Goal: Task Accomplishment & Management: Manage account settings

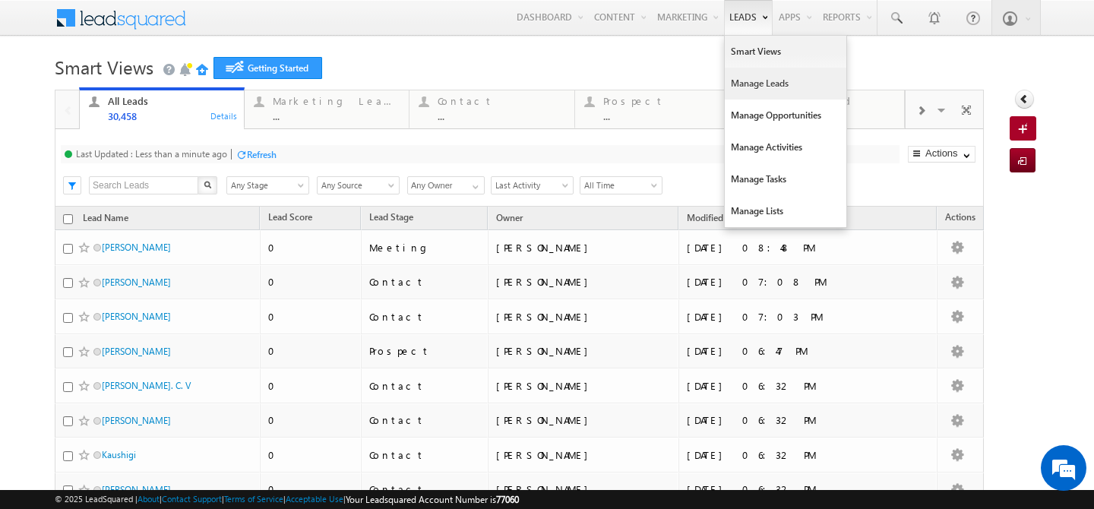
click at [735, 93] on link "Manage Leads" at bounding box center [786, 84] width 122 height 32
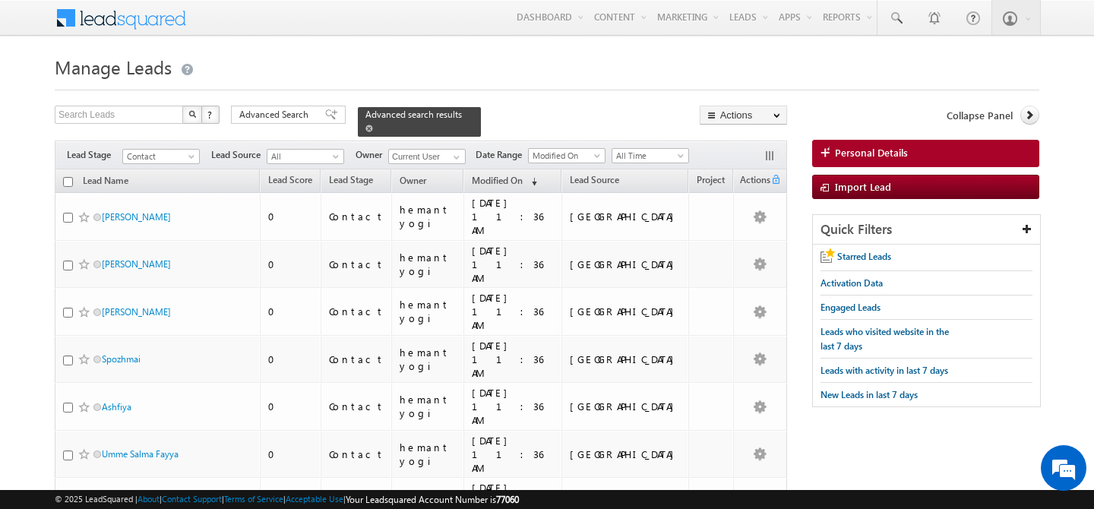
click at [373, 125] on span at bounding box center [370, 129] width 8 height 8
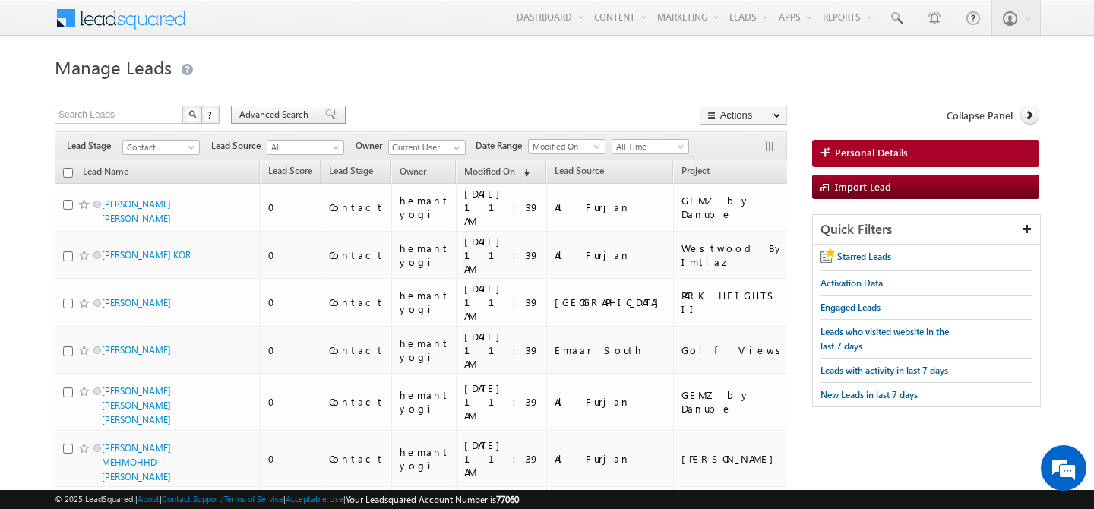
click at [258, 119] on span "Advanced Search" at bounding box center [276, 115] width 74 height 14
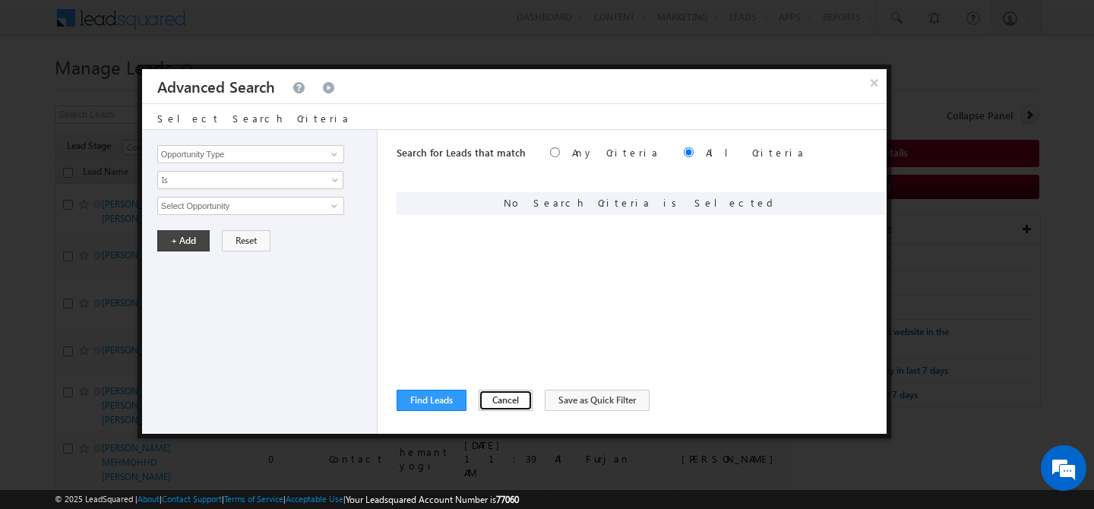
click at [506, 406] on button "Cancel" at bounding box center [506, 400] width 54 height 21
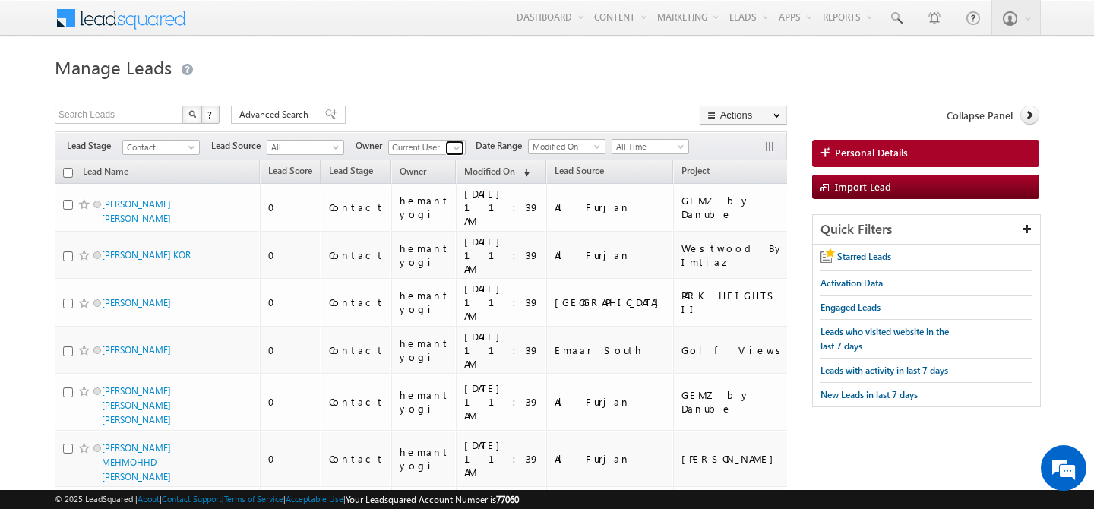
click at [454, 147] on span at bounding box center [457, 148] width 12 height 12
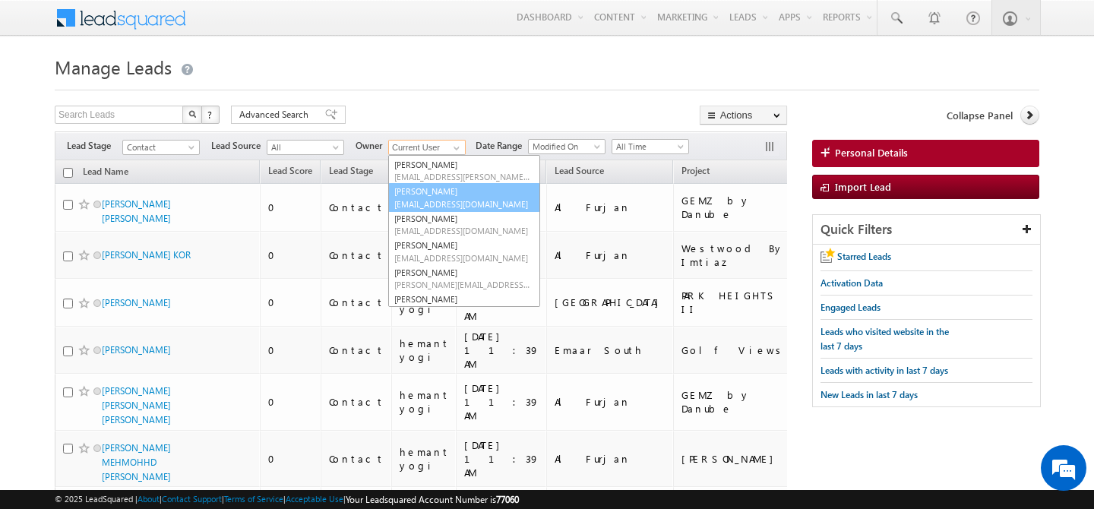
scroll to position [40, 0]
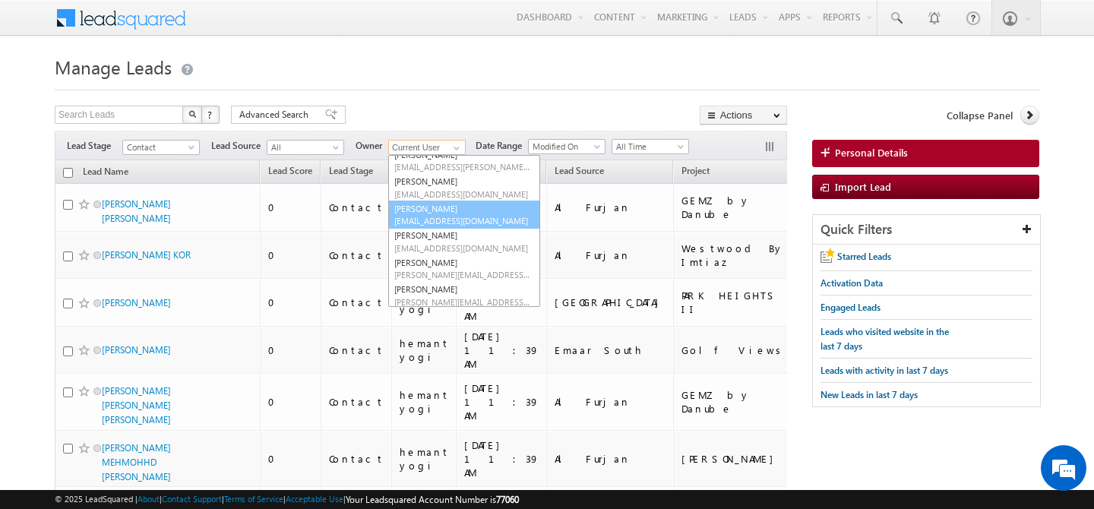
click at [452, 218] on span "[EMAIL_ADDRESS][DOMAIN_NAME]" at bounding box center [462, 220] width 137 height 11
type input "[PERSON_NAME]"
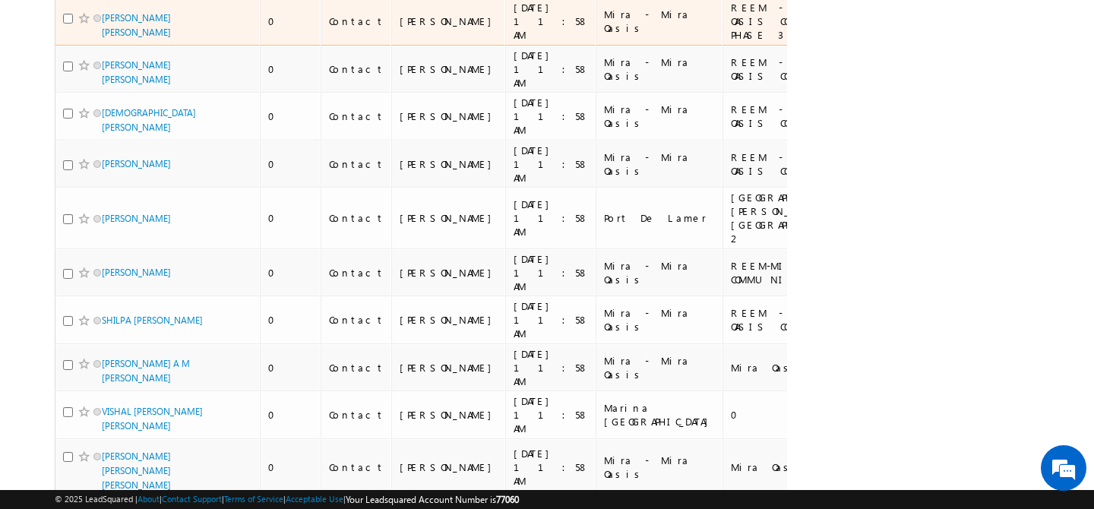
scroll to position [3887, 0]
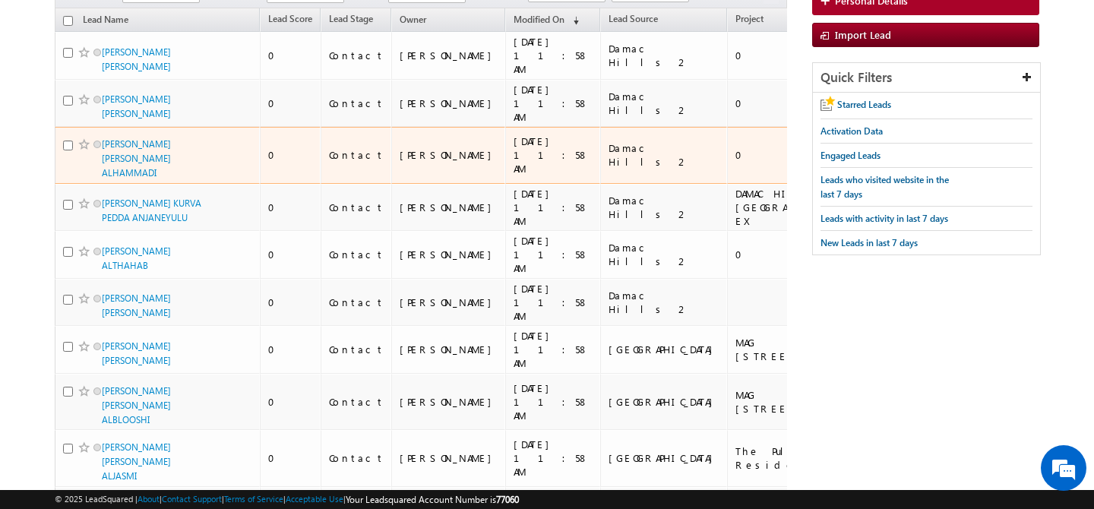
scroll to position [0, 0]
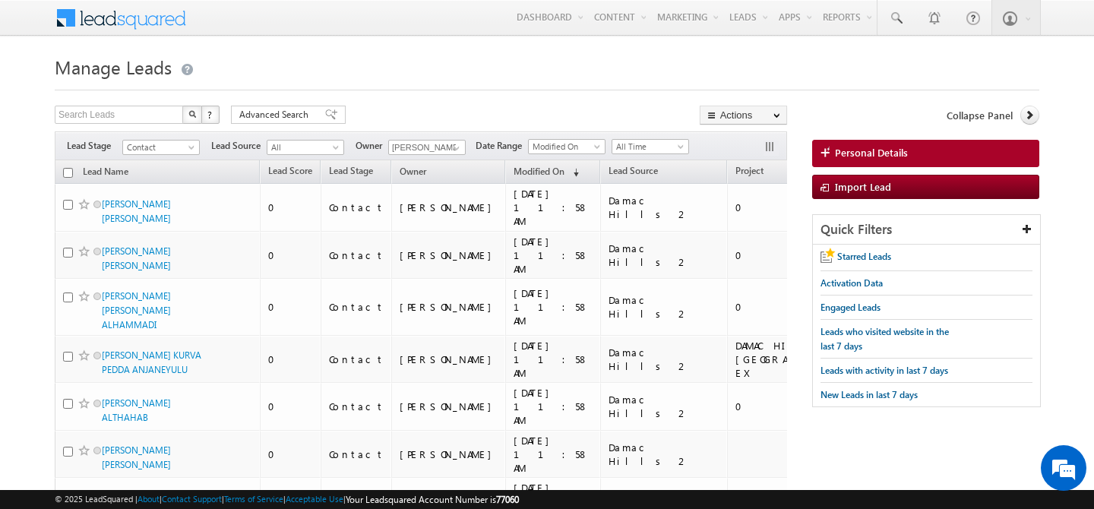
click at [65, 171] on input "checkbox" at bounding box center [68, 173] width 10 height 10
checkbox input "true"
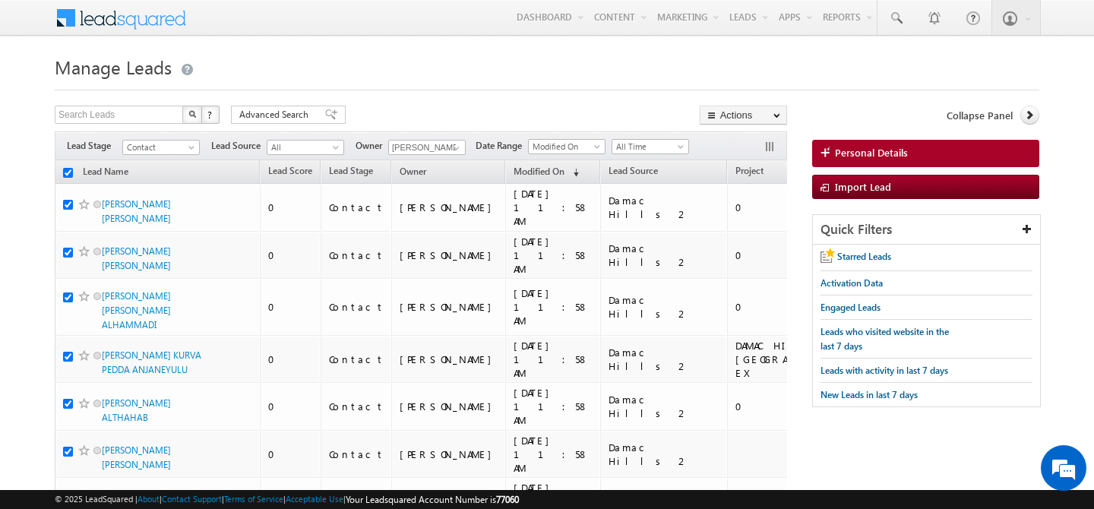
checkbox input "true"
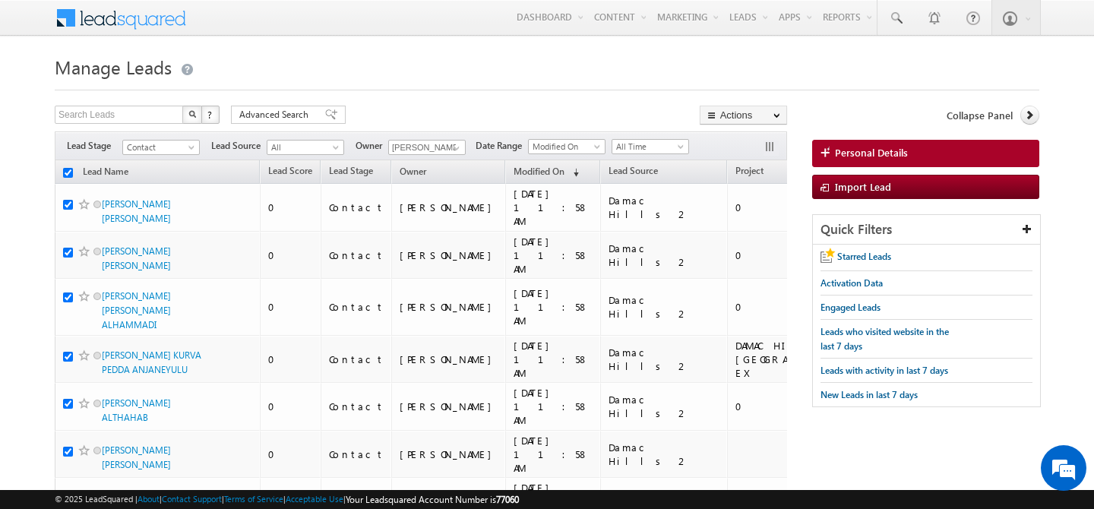
checkbox input "true"
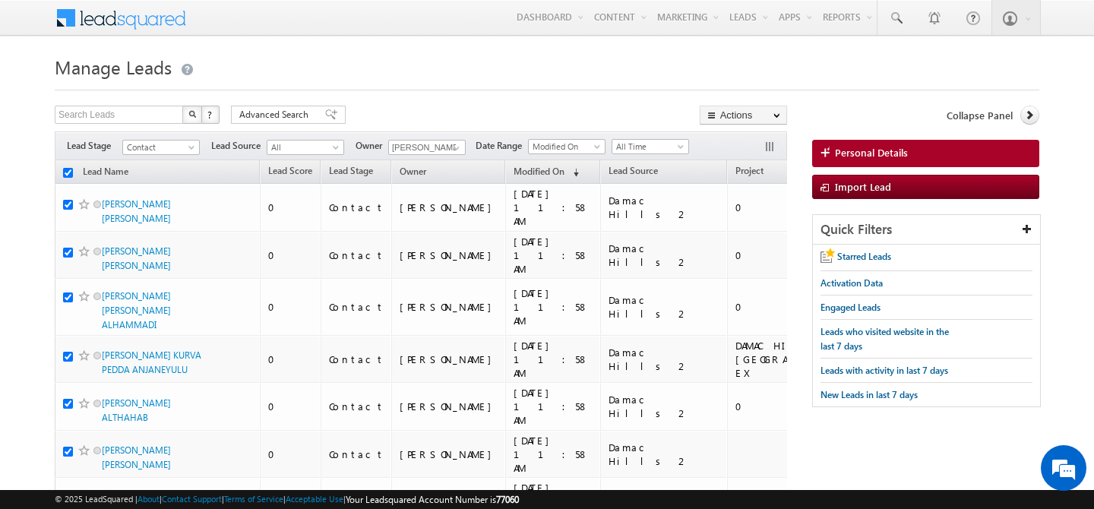
checkbox input "true"
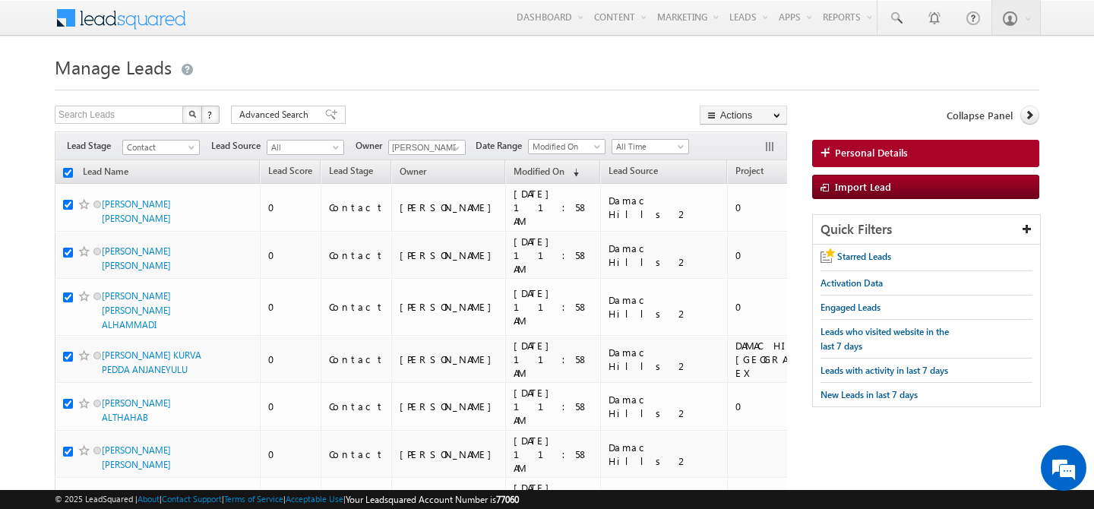
checkbox input "true"
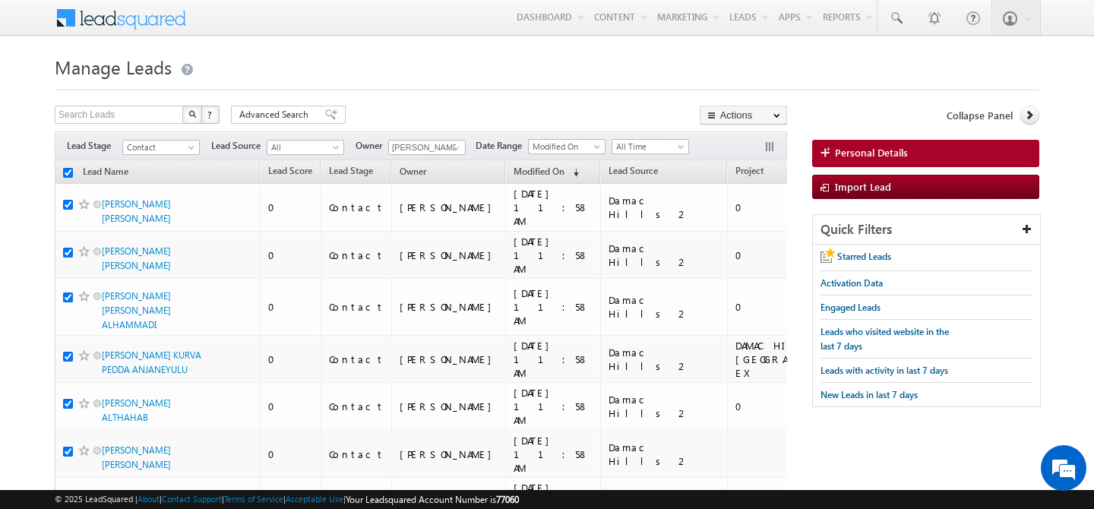
checkbox input "true"
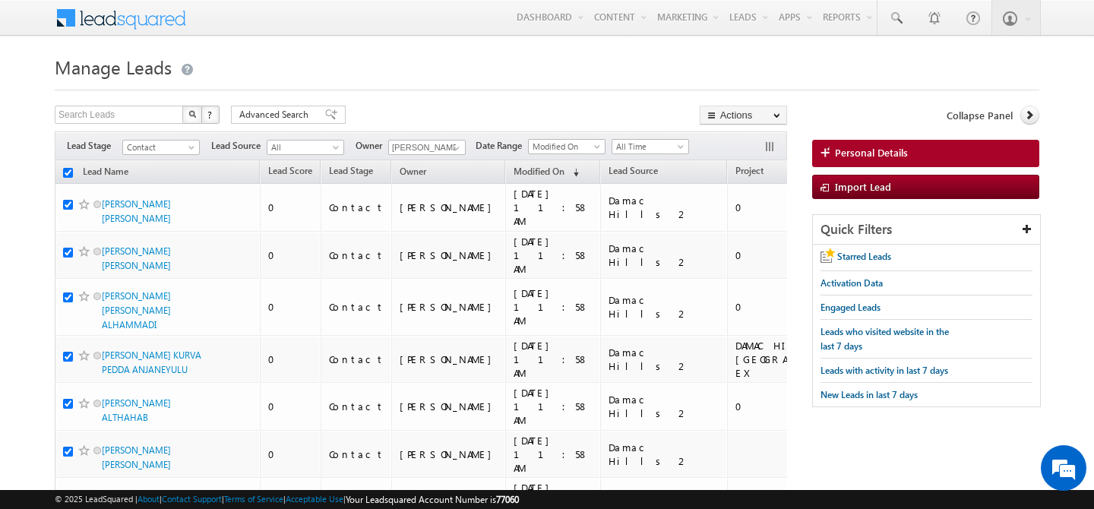
checkbox input "true"
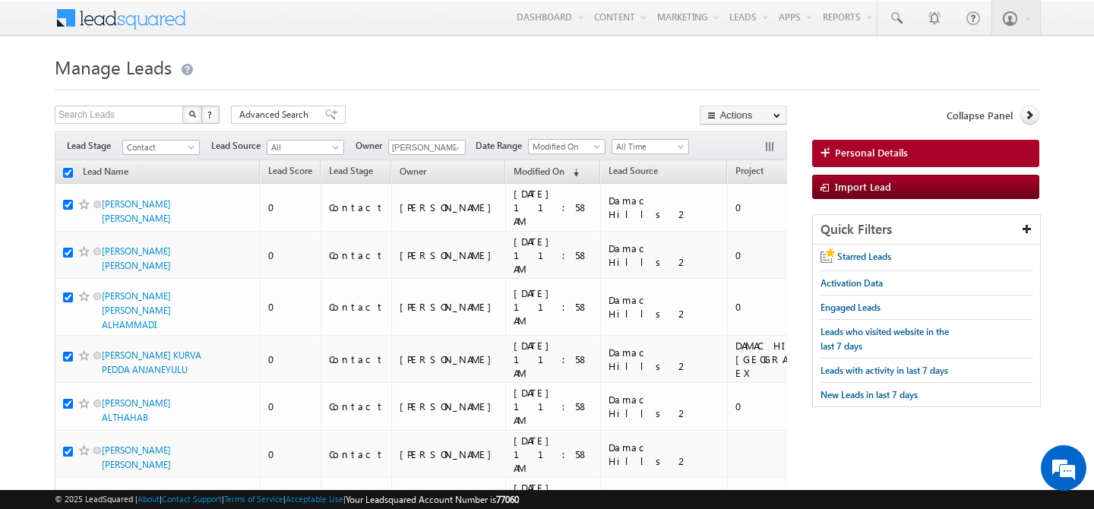
checkbox input "true"
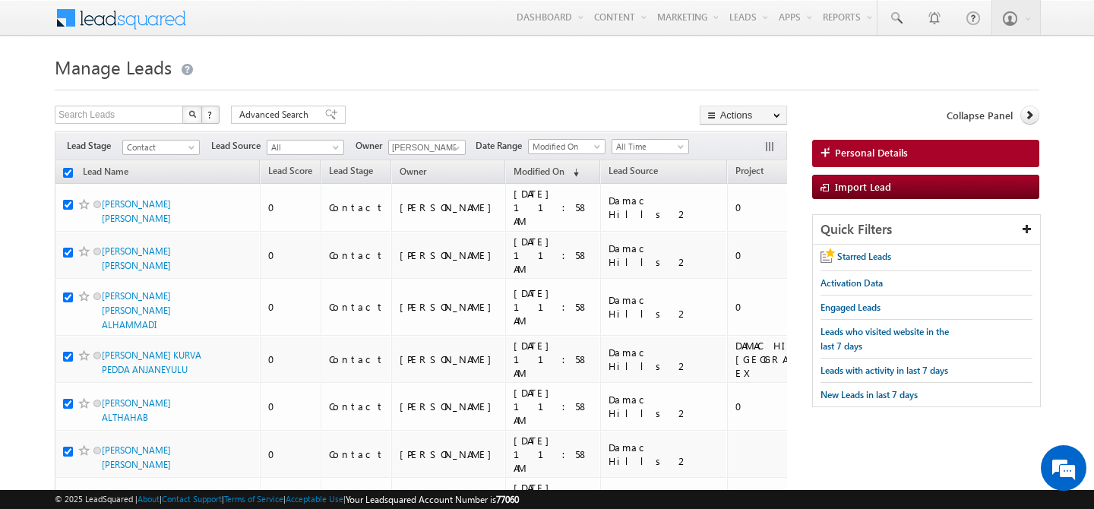
checkbox input "true"
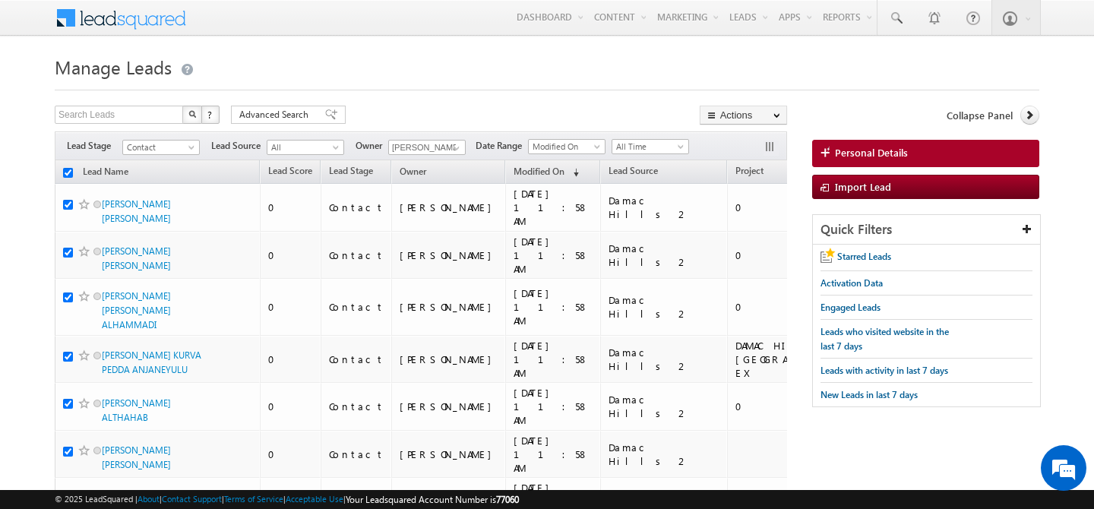
checkbox input "true"
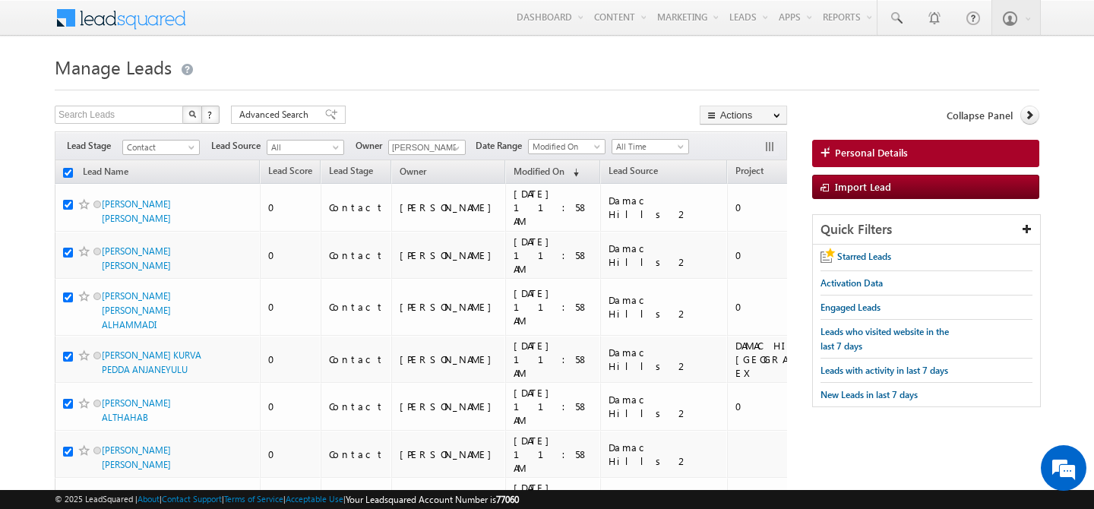
checkbox input "true"
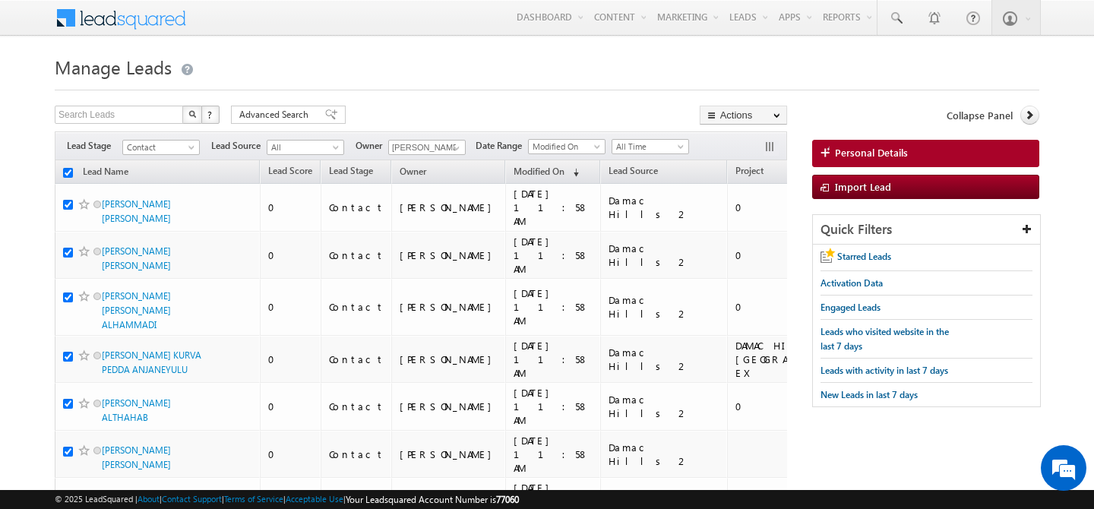
checkbox input "true"
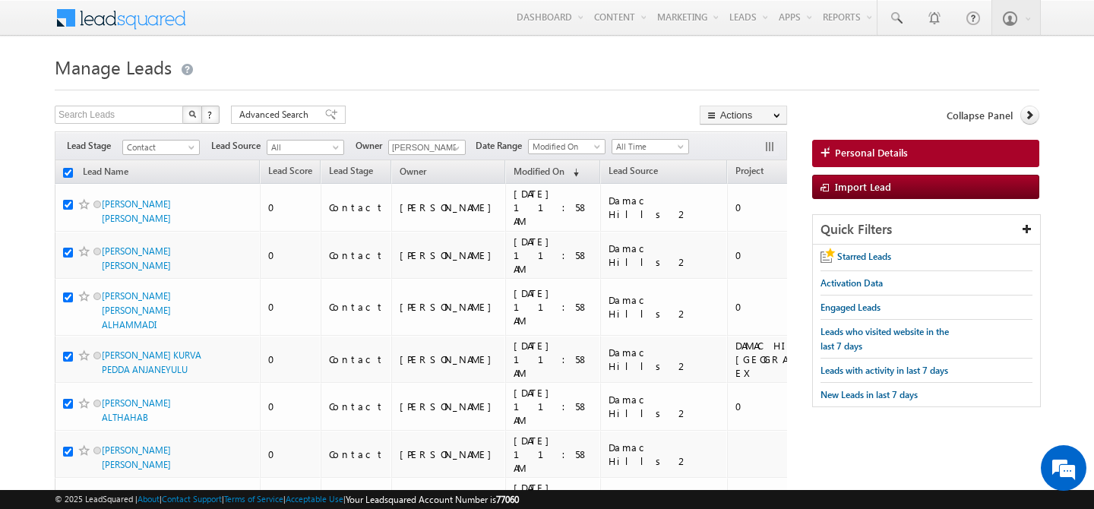
checkbox input "true"
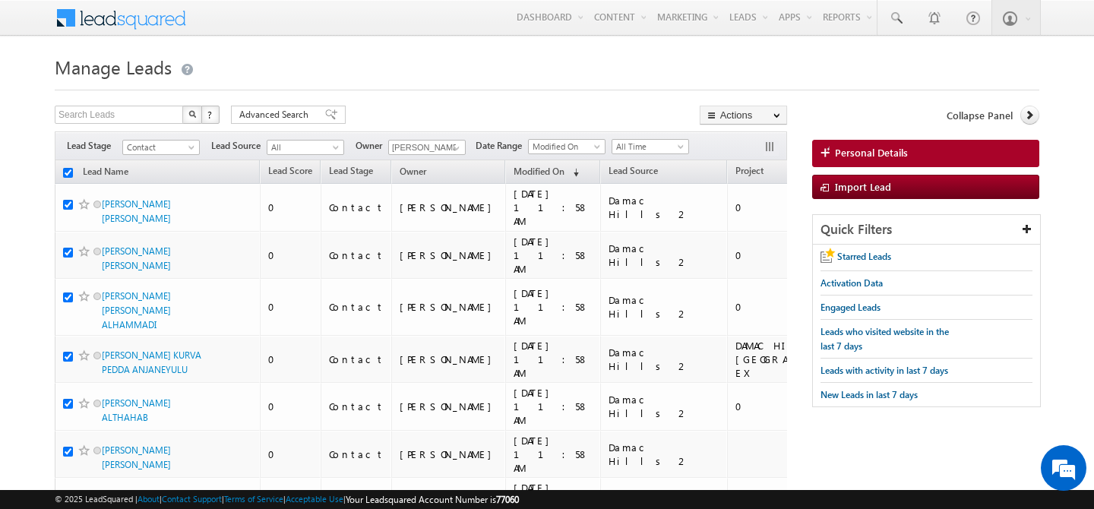
checkbox input "true"
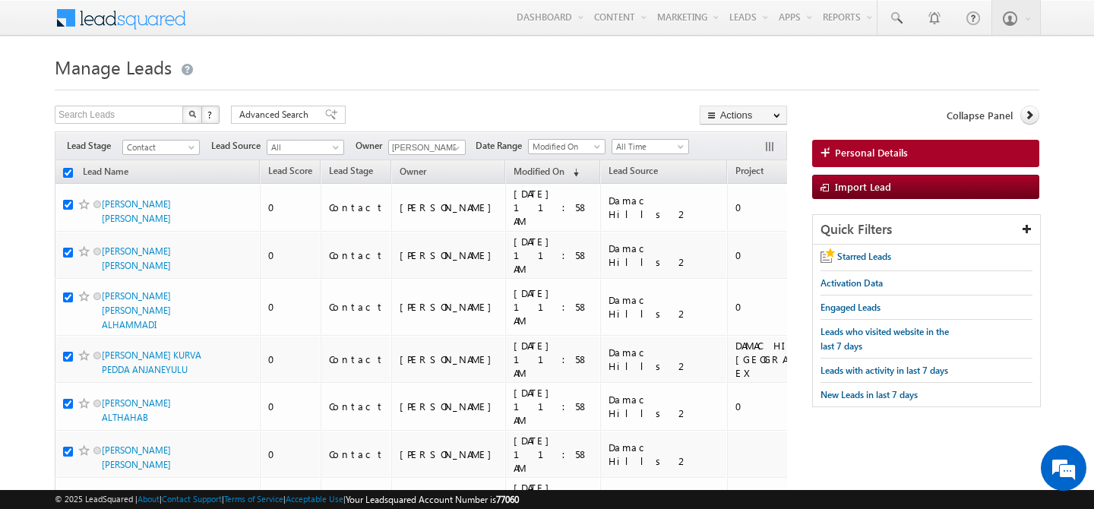
checkbox input "true"
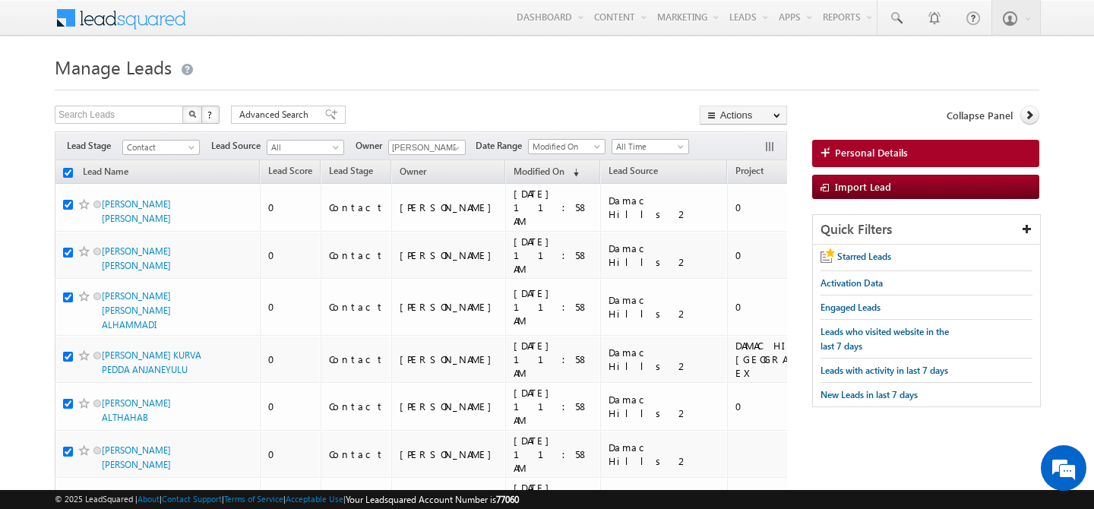
checkbox input "true"
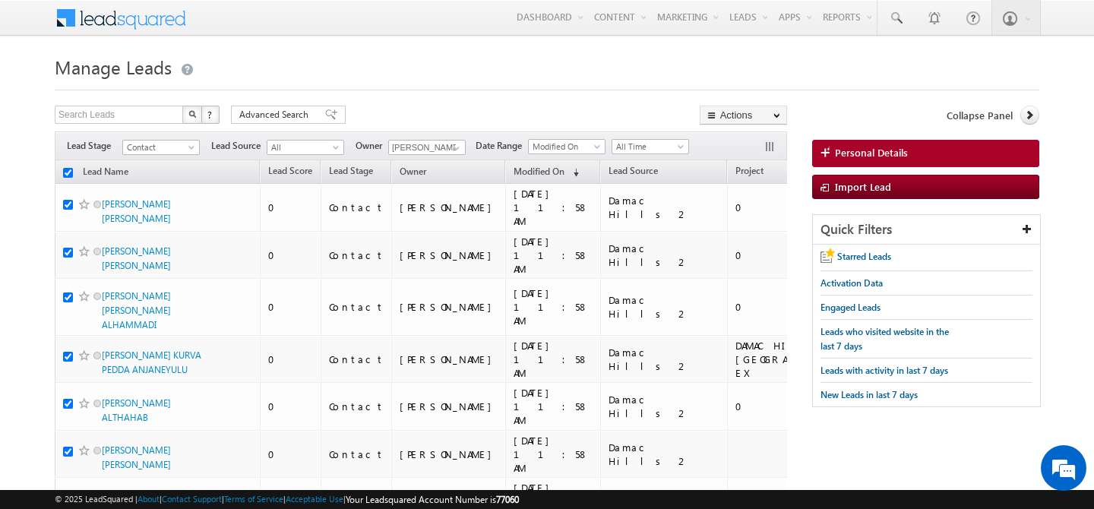
checkbox input "true"
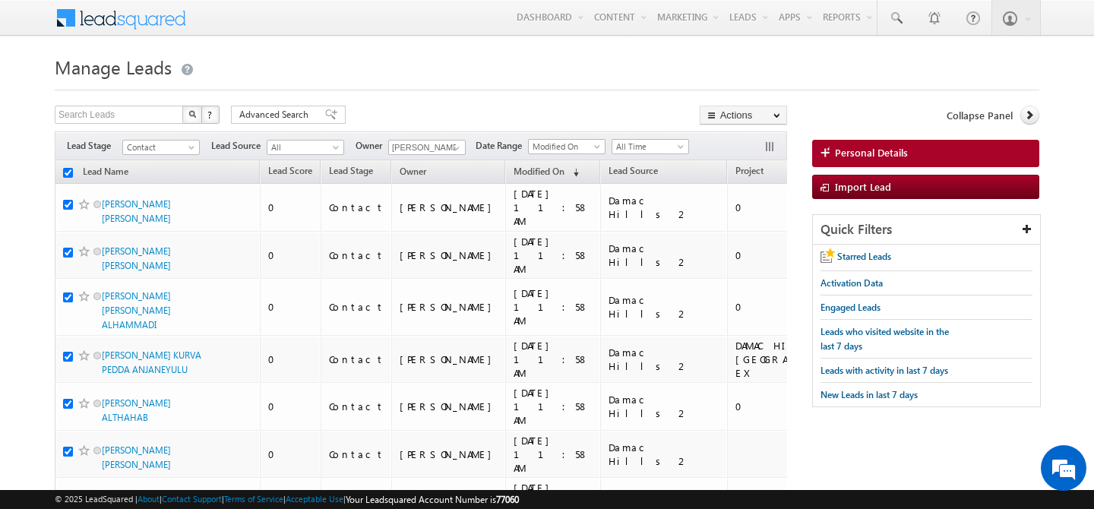
checkbox input "true"
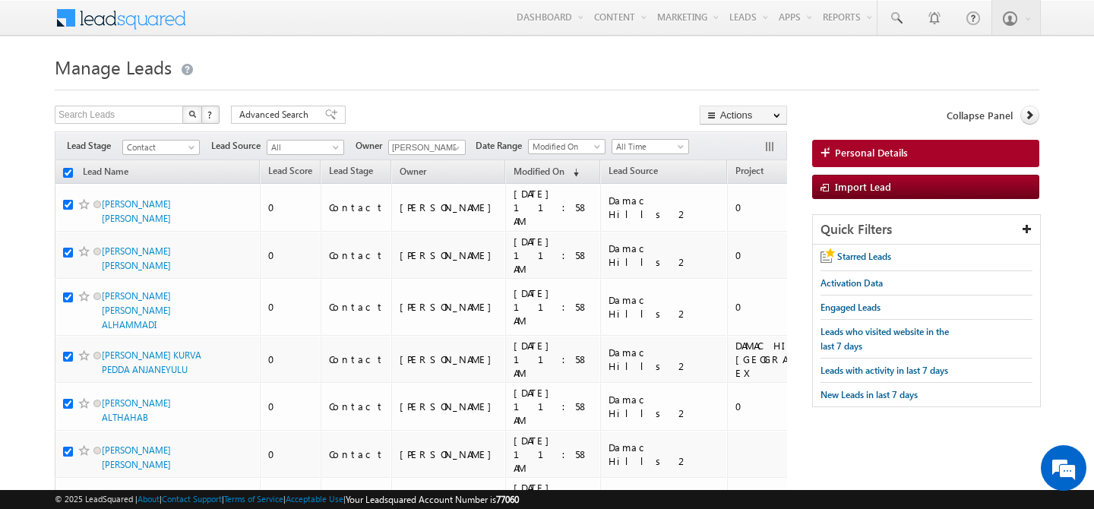
checkbox input "true"
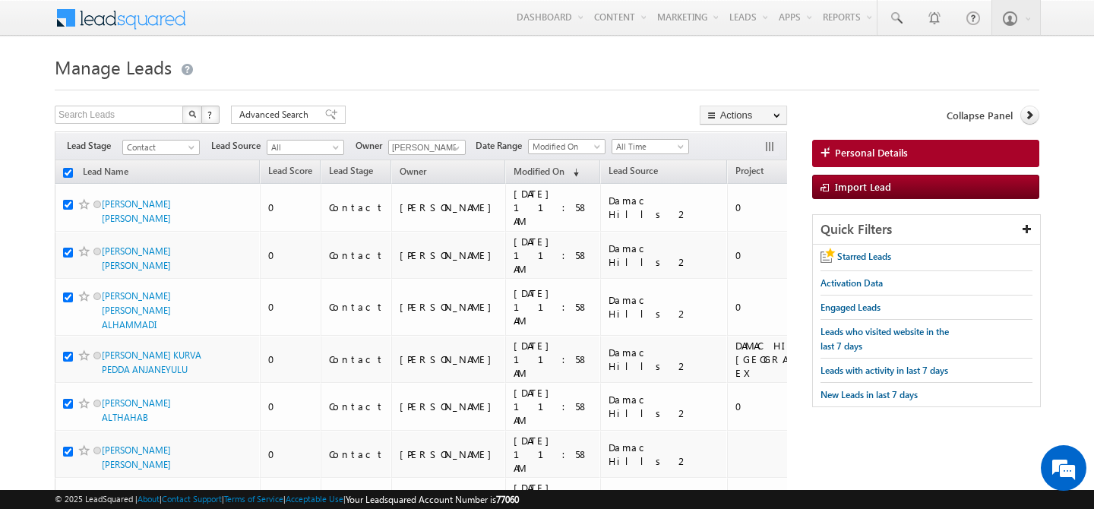
checkbox input "true"
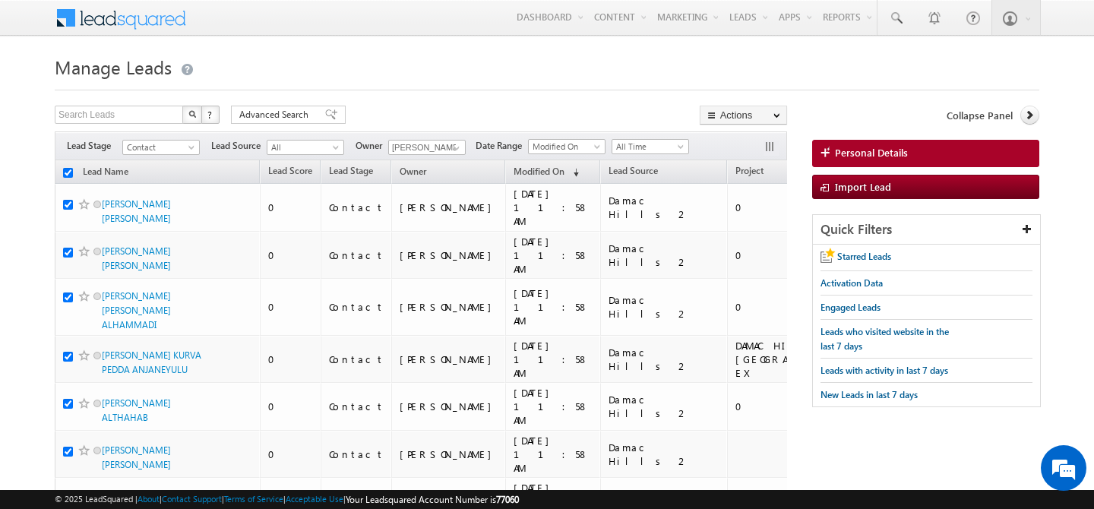
checkbox input "true"
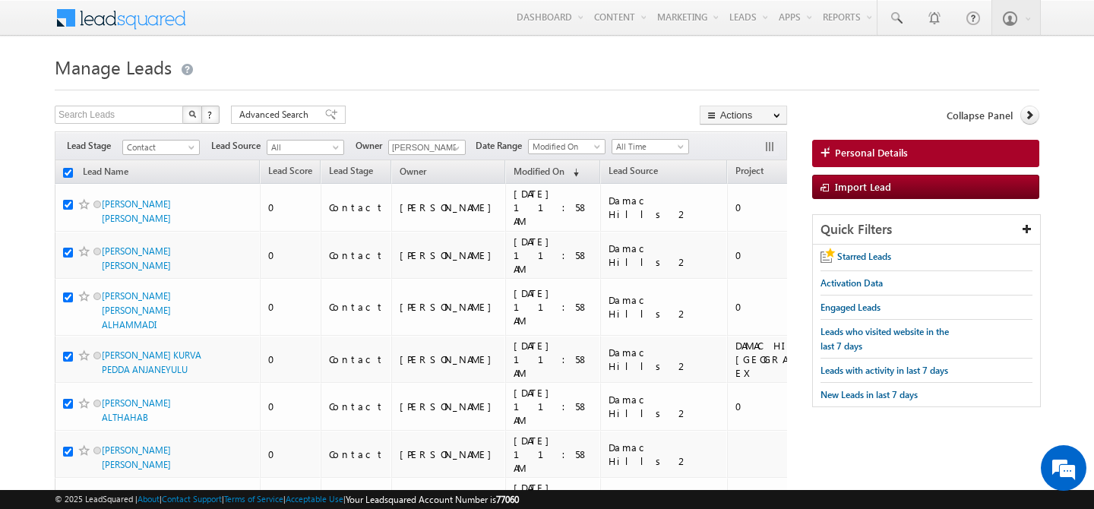
checkbox input "true"
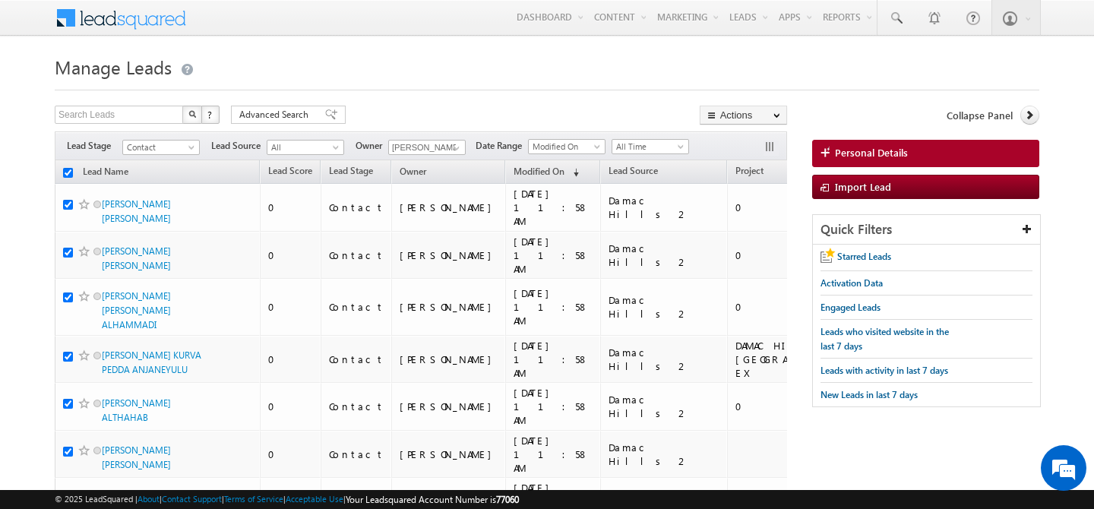
checkbox input "true"
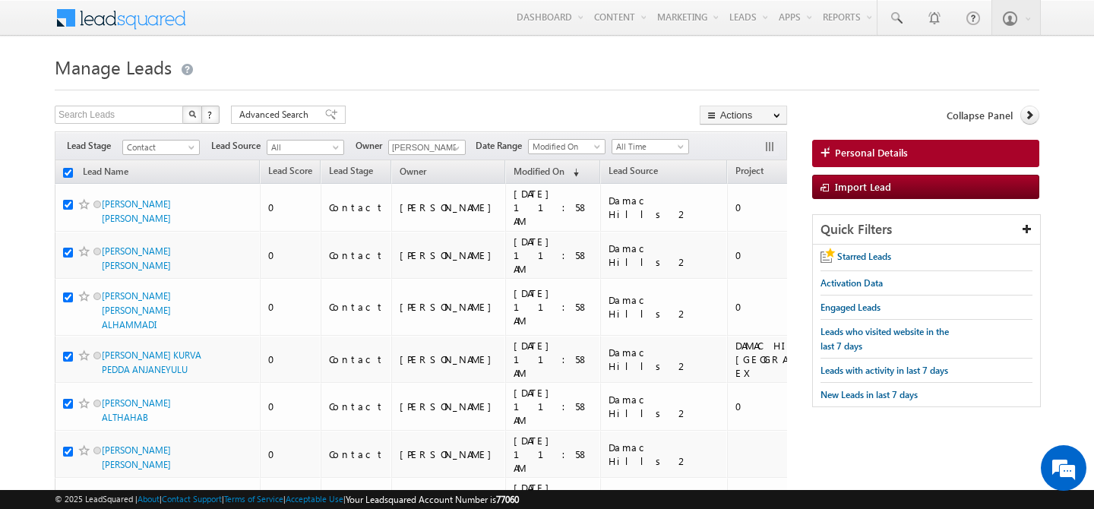
checkbox input "true"
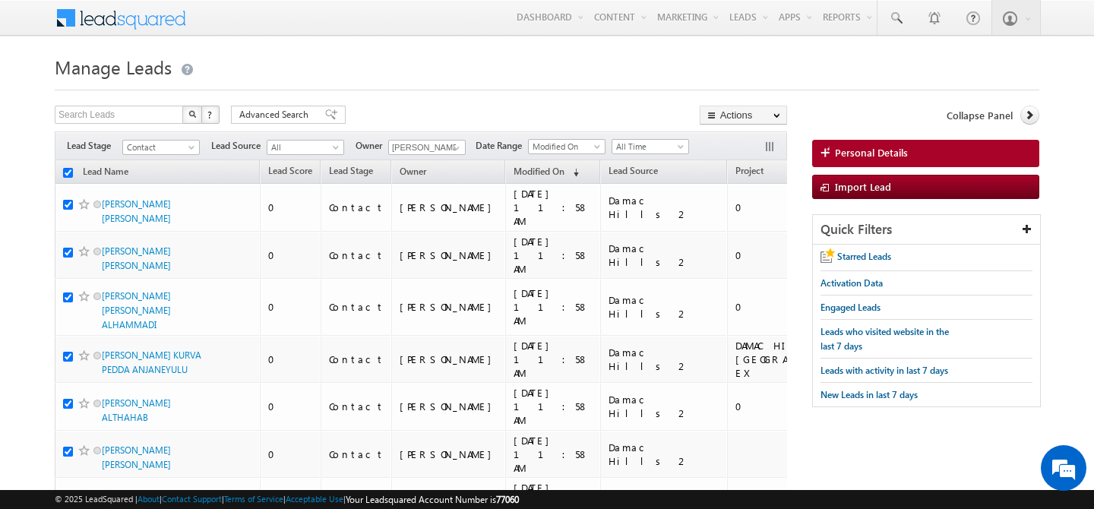
checkbox input "true"
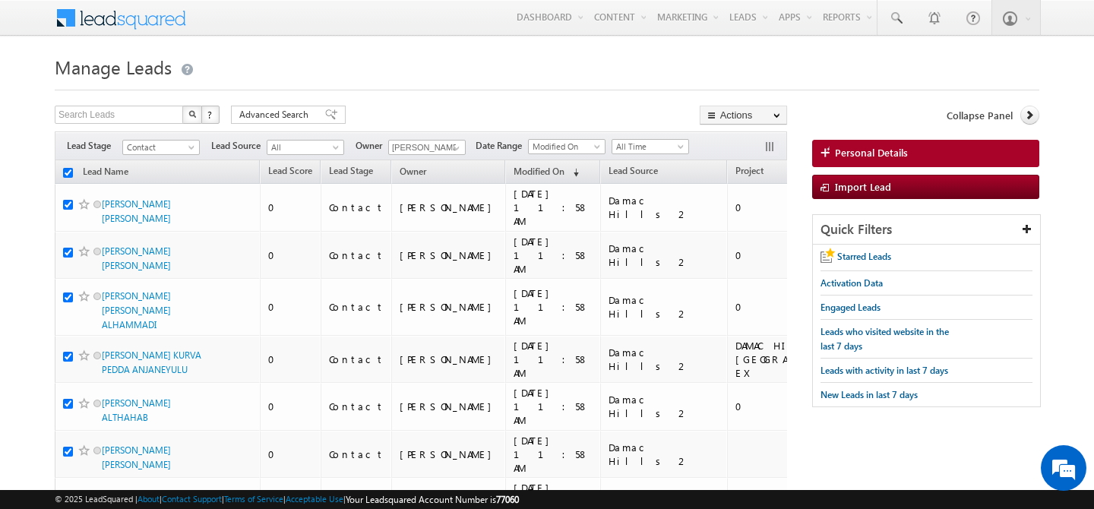
checkbox input "true"
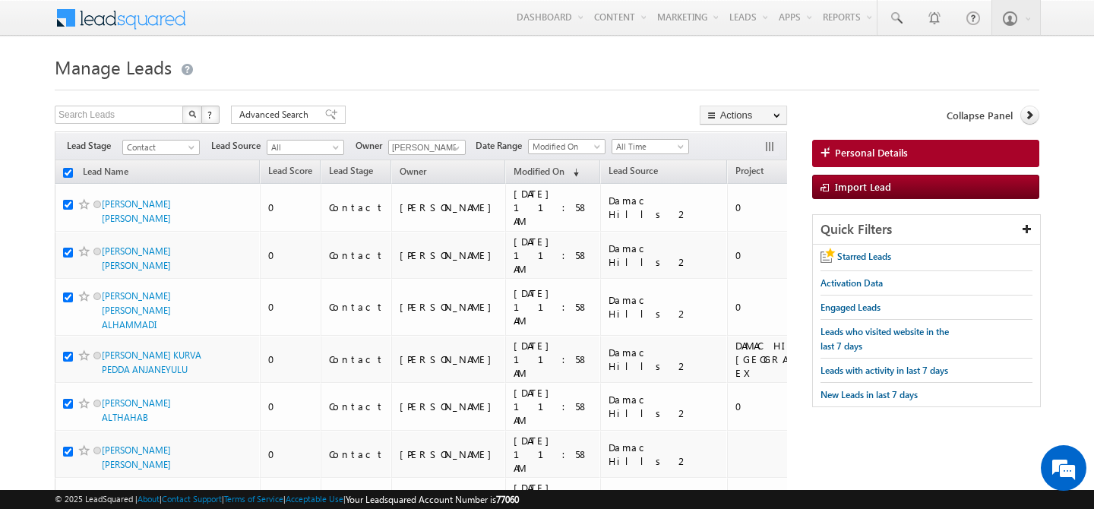
checkbox input "true"
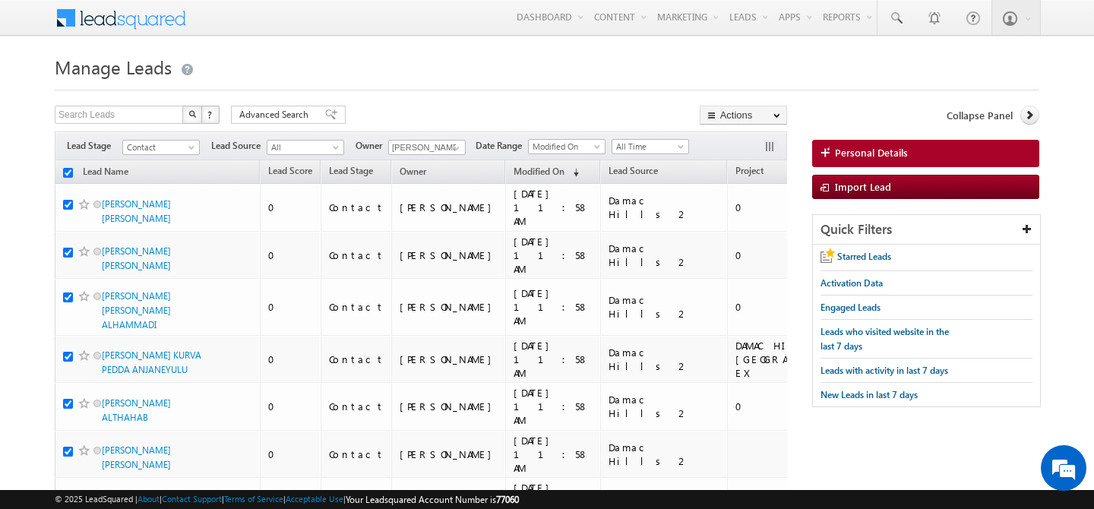
checkbox input "true"
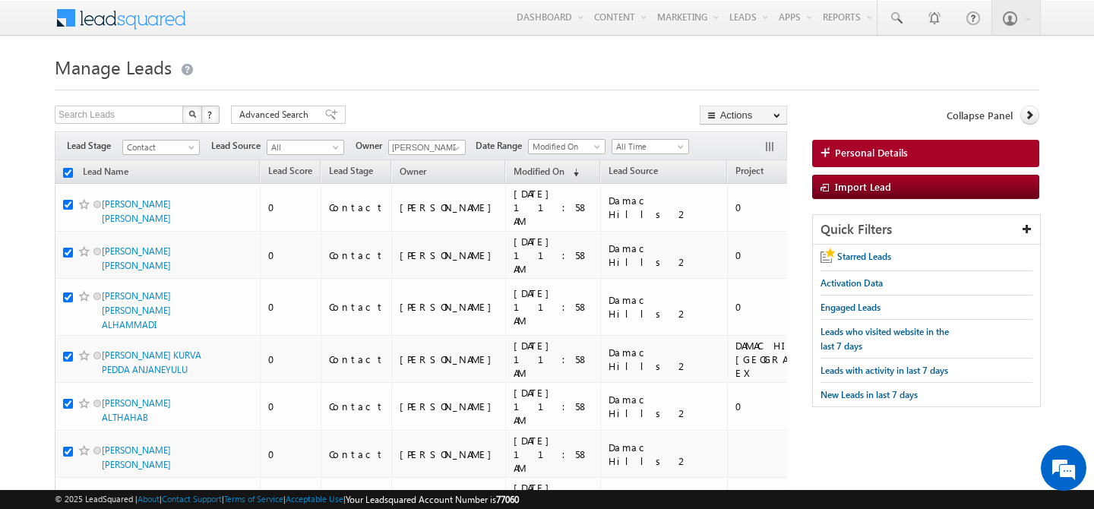
checkbox input "true"
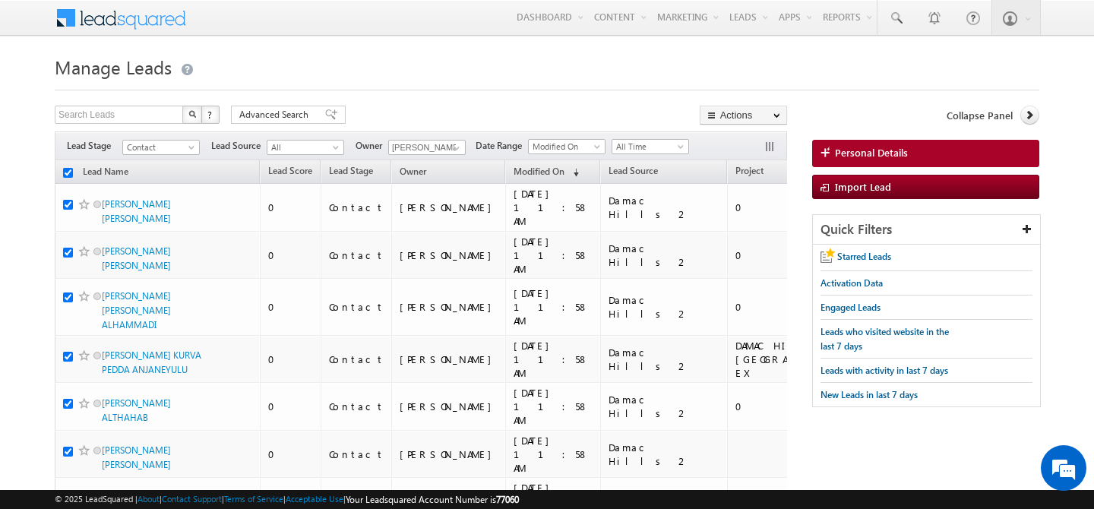
checkbox input "true"
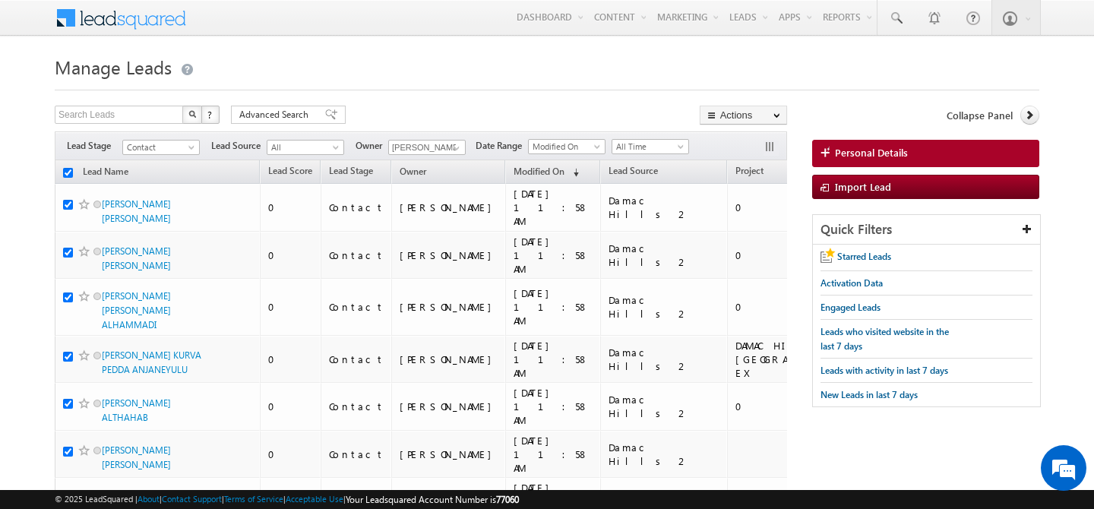
checkbox input "true"
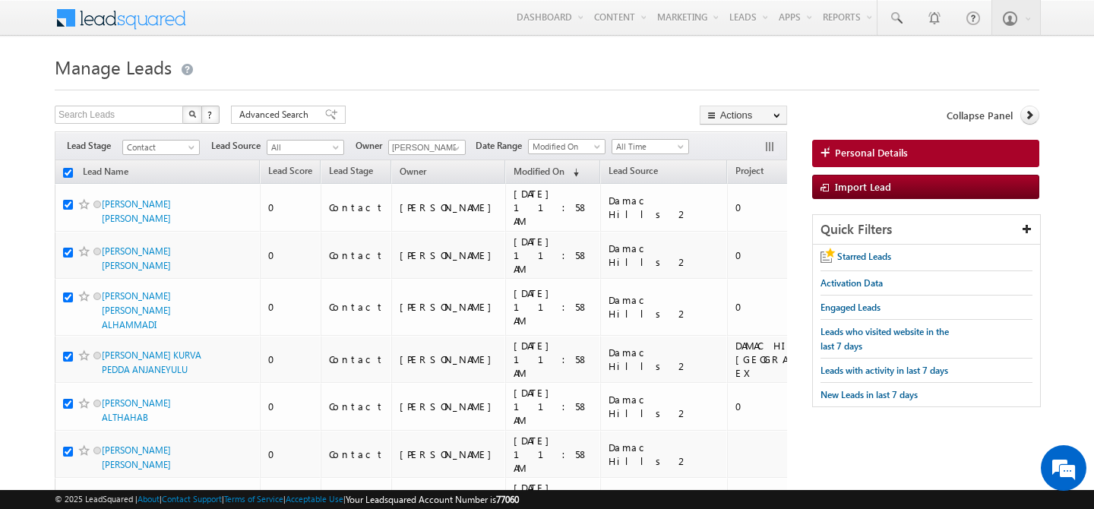
checkbox input "true"
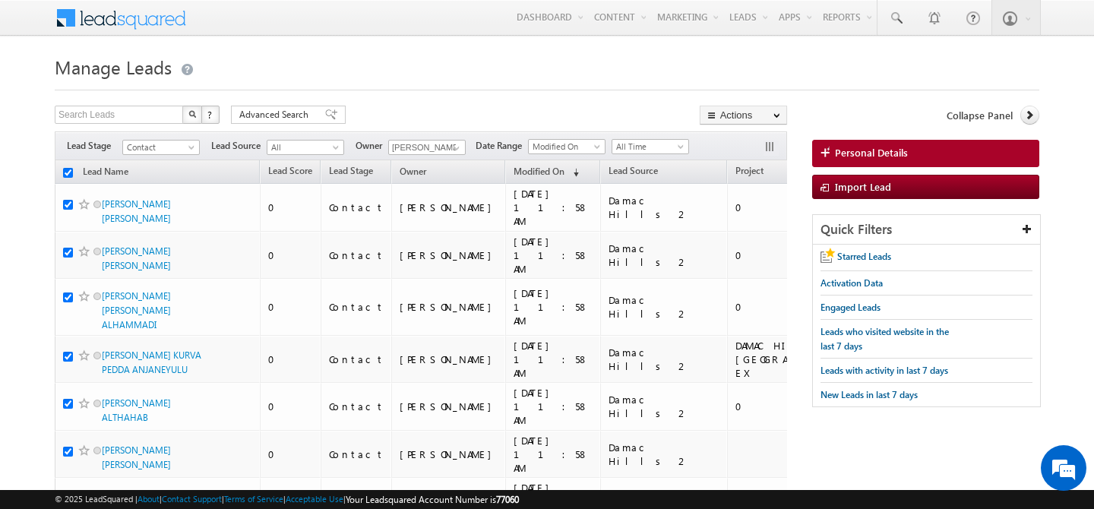
checkbox input "true"
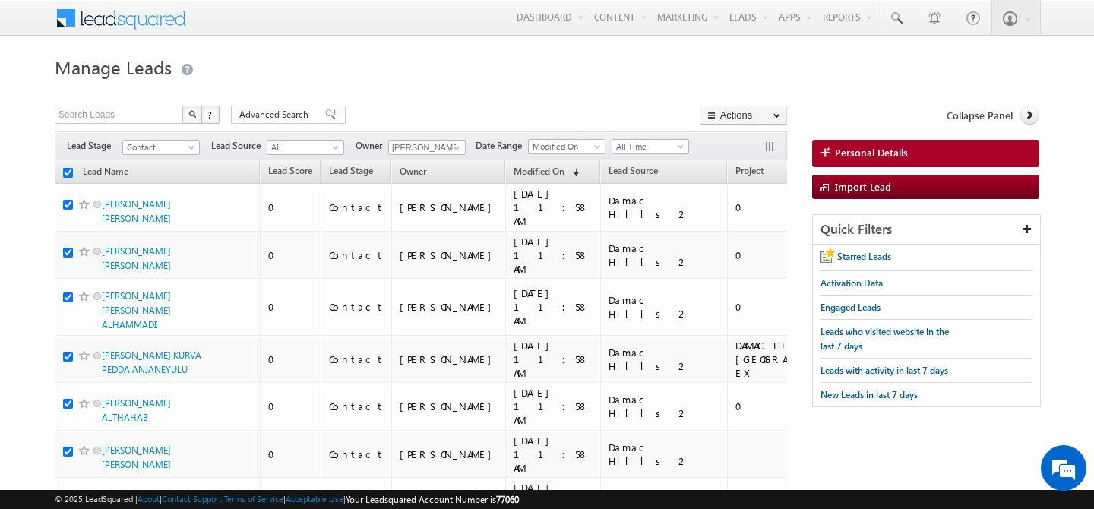
checkbox input "true"
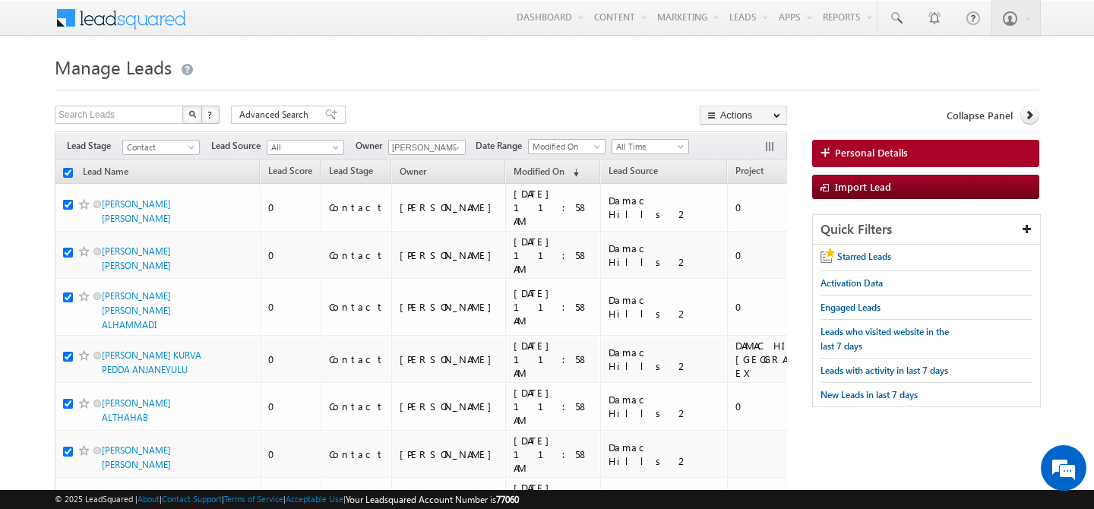
checkbox input "true"
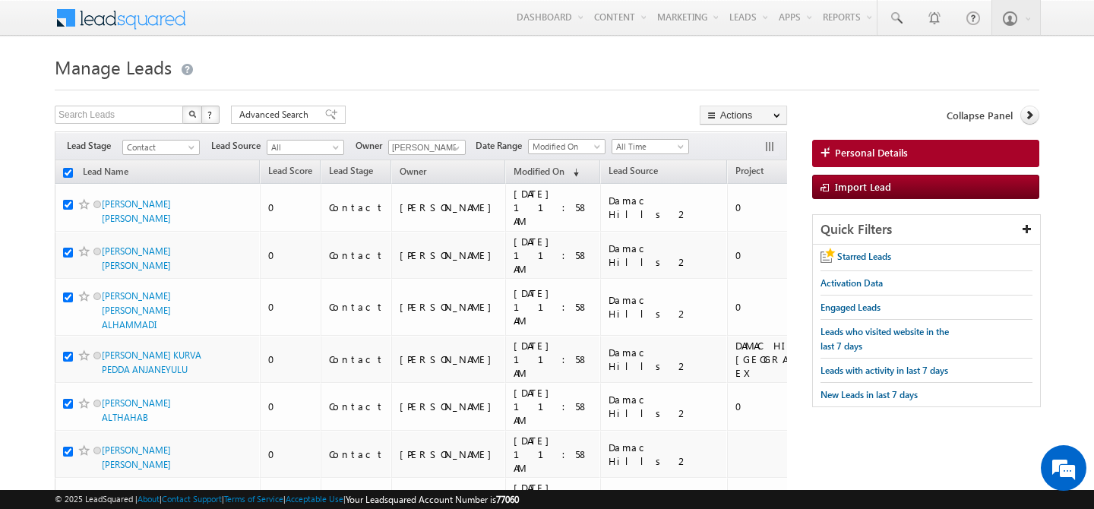
checkbox input "true"
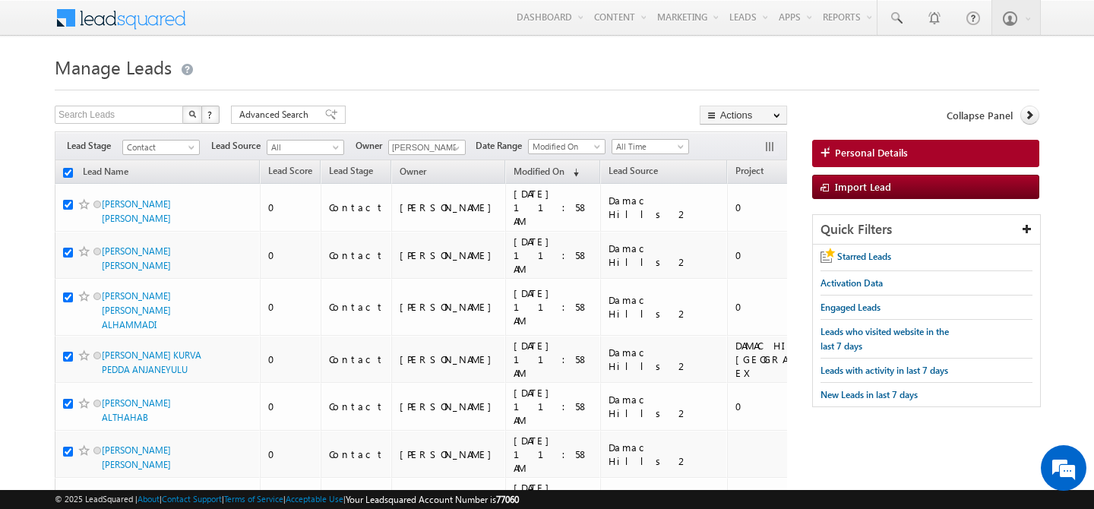
checkbox input "true"
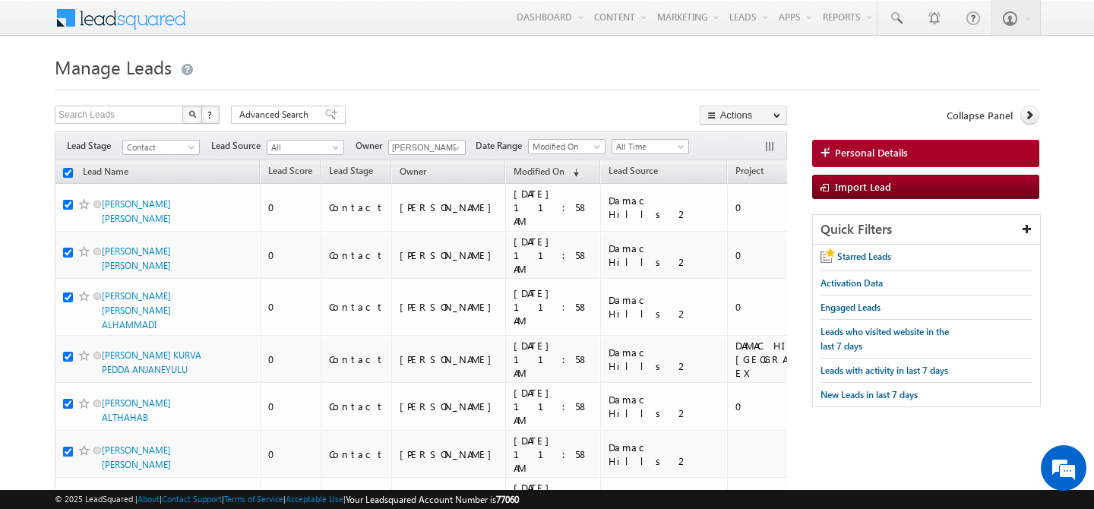
checkbox input "true"
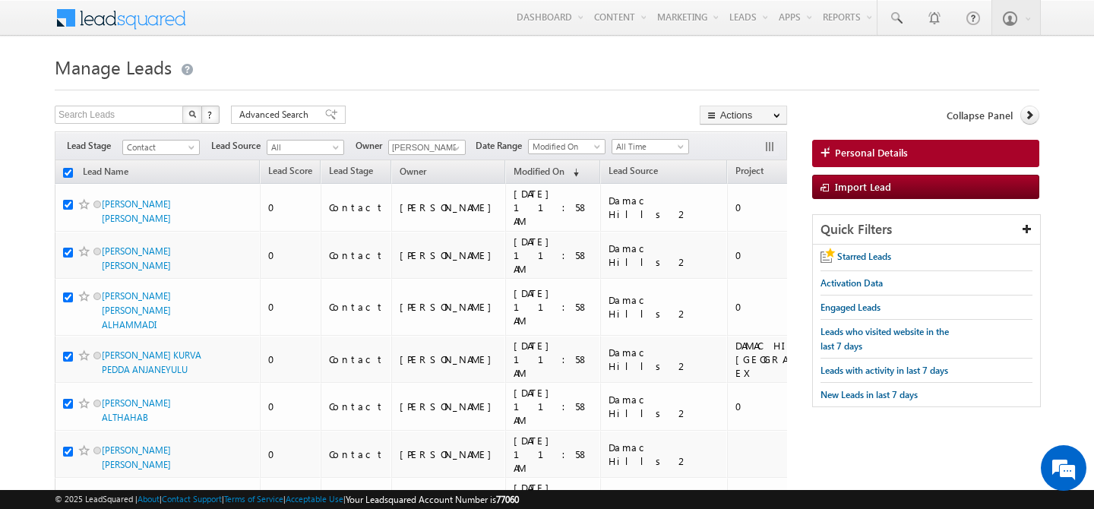
checkbox input "true"
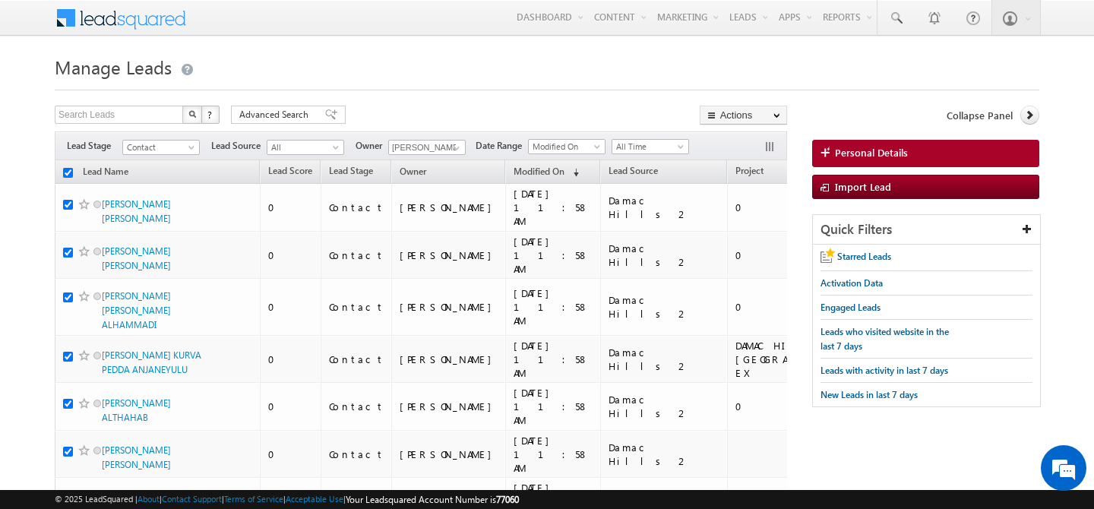
checkbox input "true"
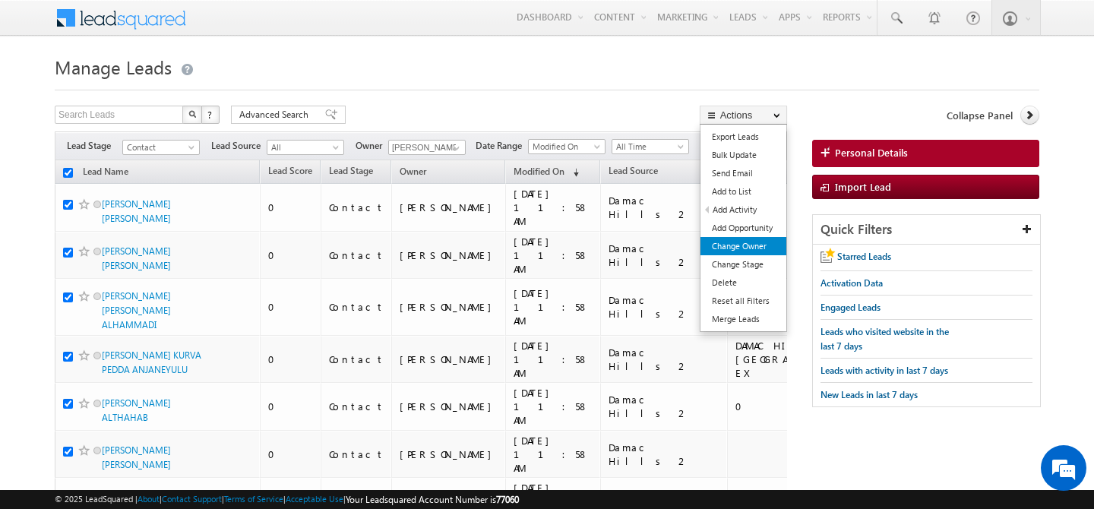
click at [744, 242] on link "Change Owner" at bounding box center [744, 246] width 86 height 18
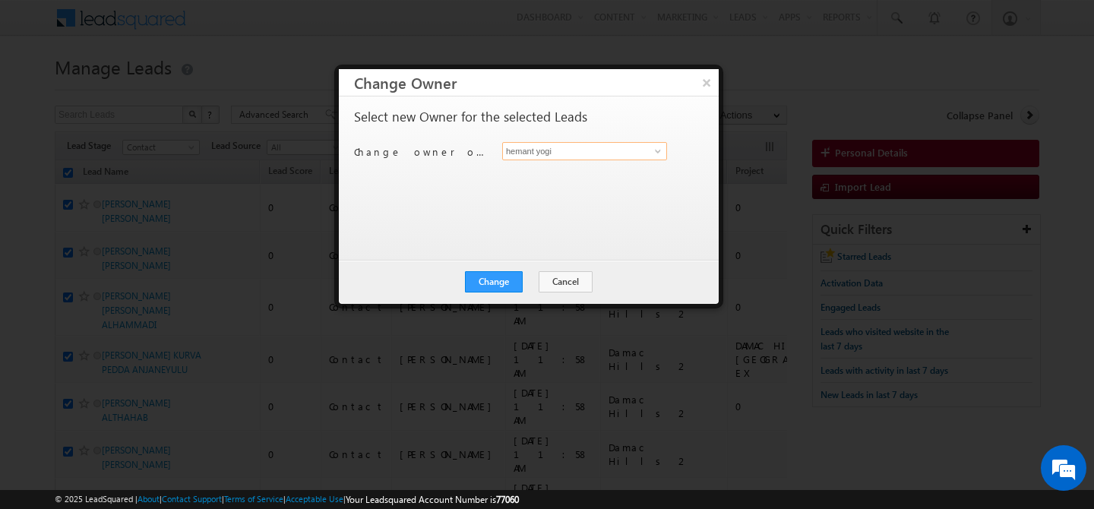
click at [632, 154] on input "hemant yogi" at bounding box center [584, 151] width 165 height 18
click at [592, 182] on span "[EMAIL_ADDRESS][DOMAIN_NAME]" at bounding box center [576, 181] width 137 height 11
click at [587, 151] on input "hemant yogi" at bounding box center [584, 151] width 165 height 18
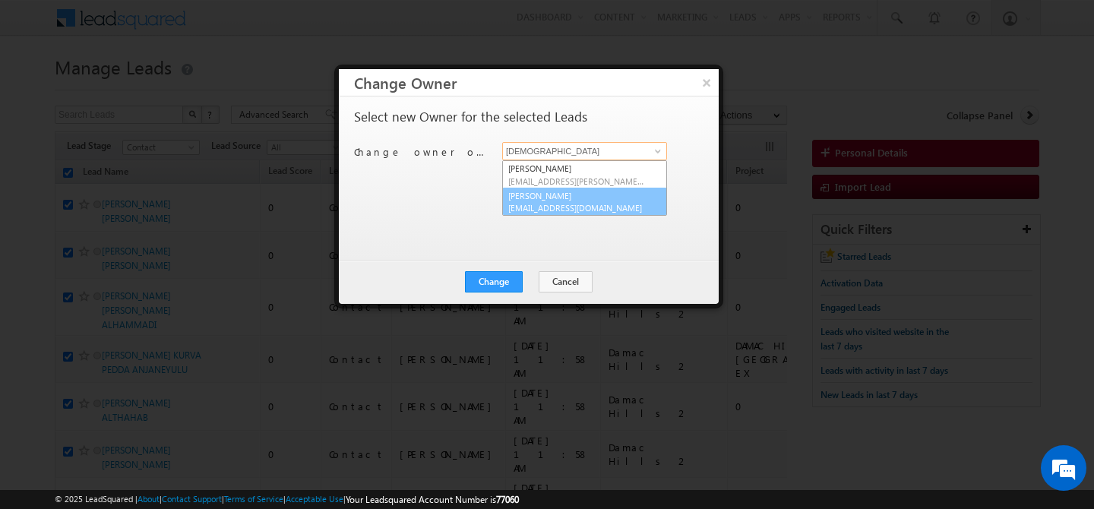
click at [534, 198] on link "[PERSON_NAME] [PERSON_NAME][EMAIL_ADDRESS][DOMAIN_NAME]" at bounding box center [584, 202] width 165 height 29
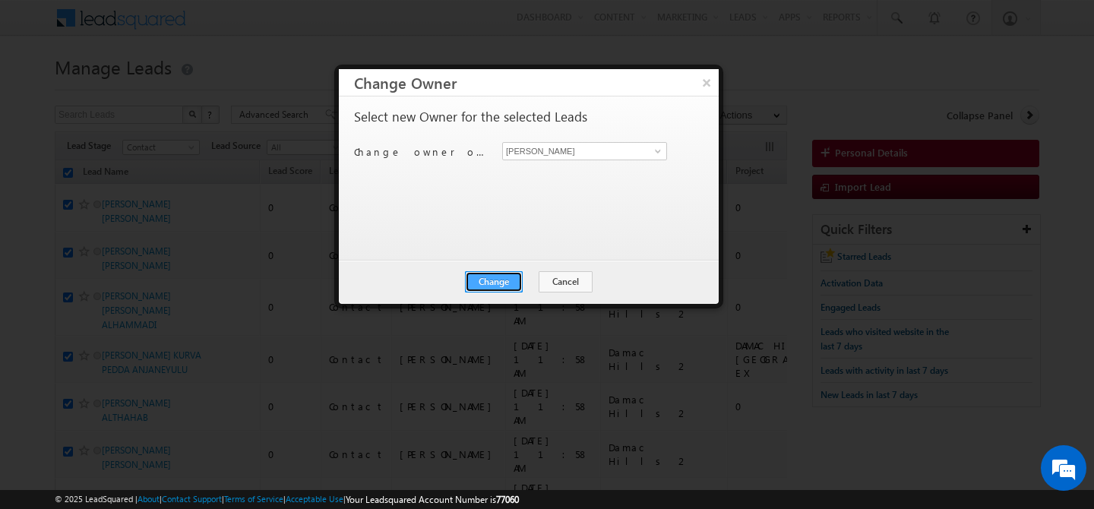
click at [489, 277] on button "Change" at bounding box center [494, 281] width 58 height 21
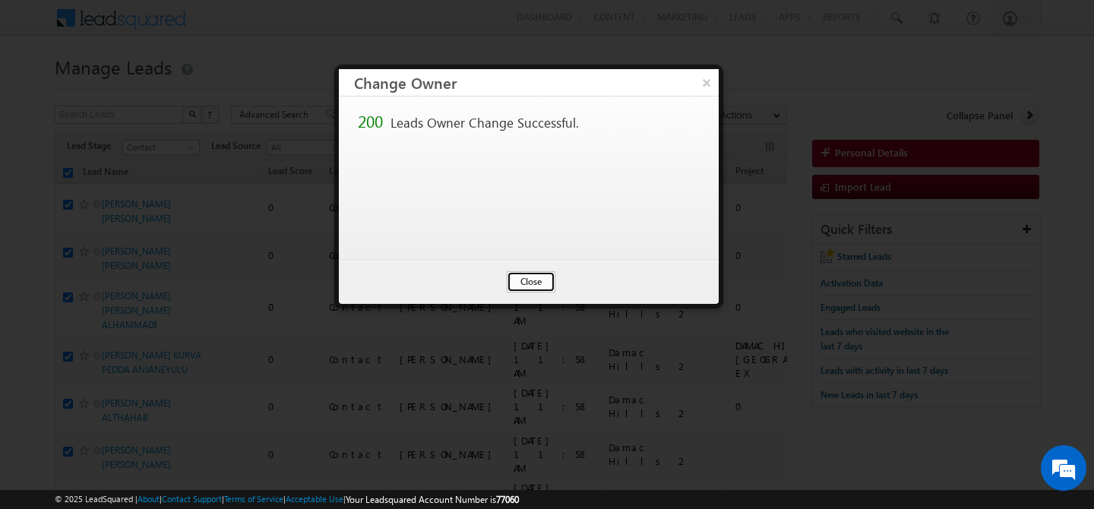
click at [520, 285] on button "Close" at bounding box center [531, 281] width 49 height 21
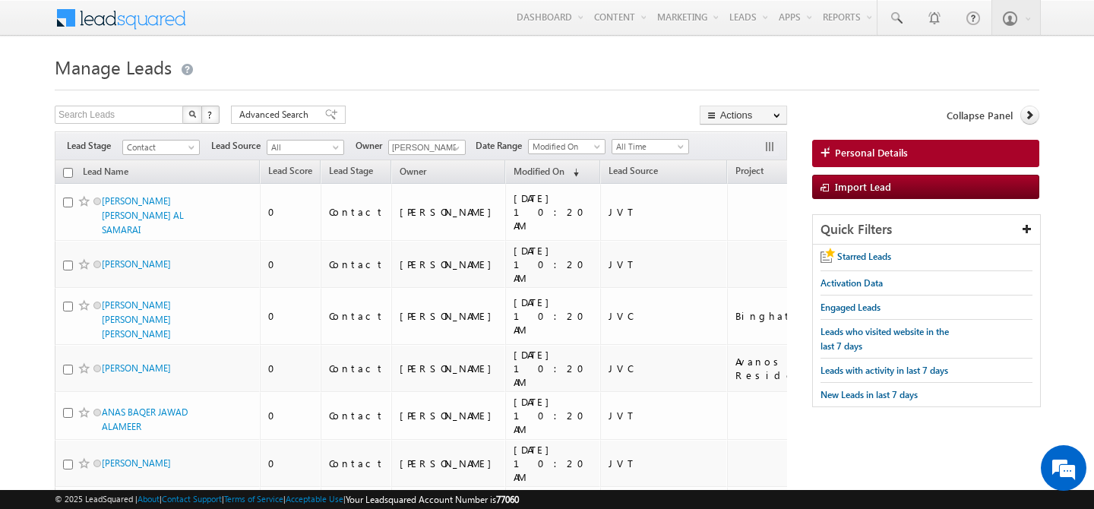
click at [74, 175] on th "Lead Name" at bounding box center [157, 172] width 205 height 24
click at [71, 175] on input "checkbox" at bounding box center [68, 173] width 10 height 10
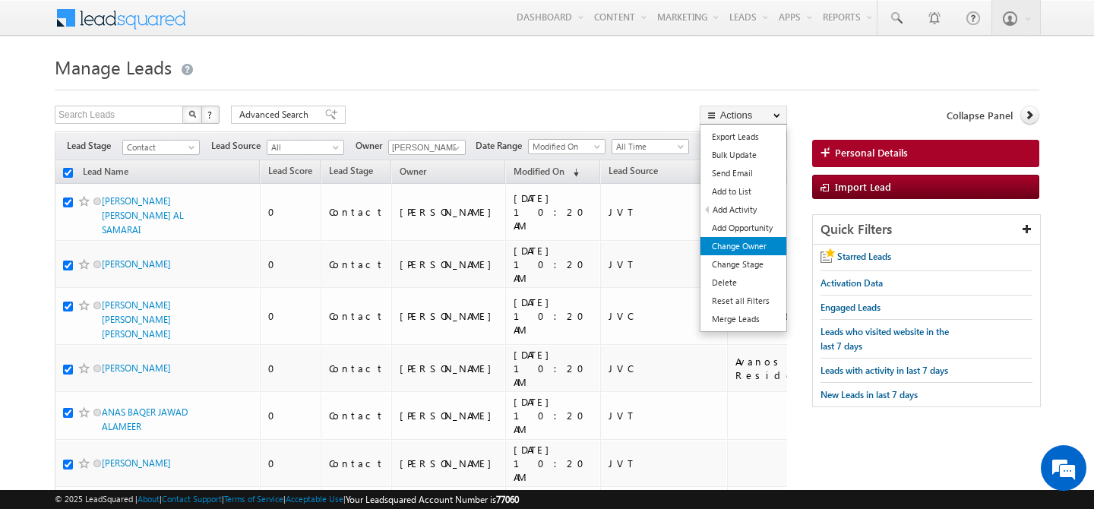
click at [731, 242] on link "Change Owner" at bounding box center [744, 246] width 86 height 18
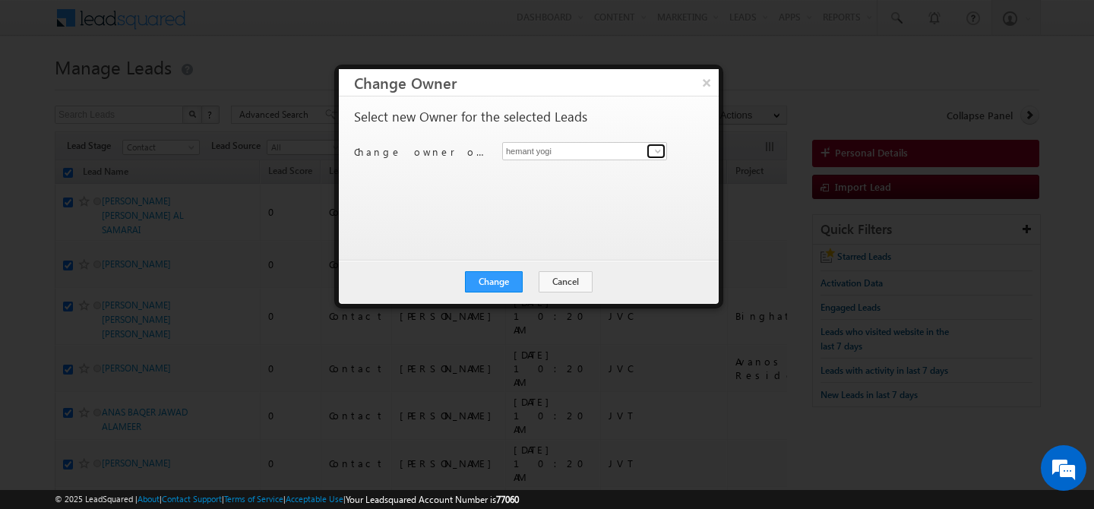
click at [651, 158] on link at bounding box center [656, 151] width 19 height 15
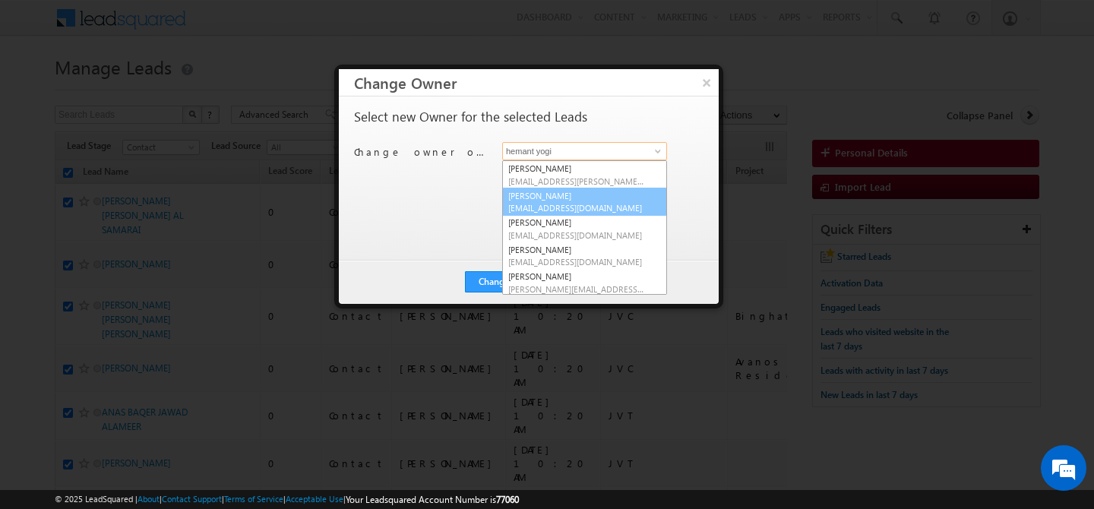
click at [588, 206] on span "[EMAIL_ADDRESS][DOMAIN_NAME]" at bounding box center [576, 207] width 137 height 11
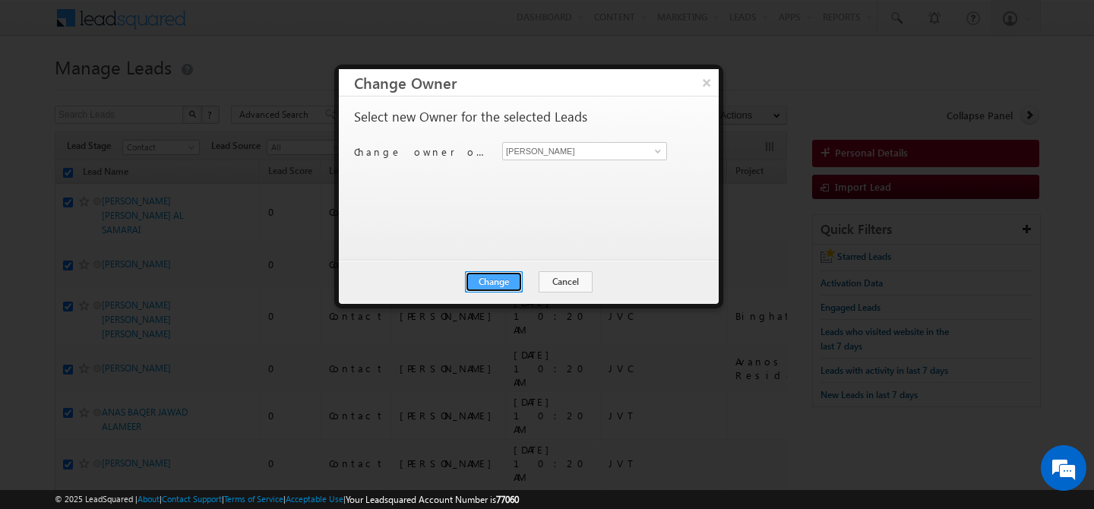
click at [500, 287] on button "Change" at bounding box center [494, 281] width 58 height 21
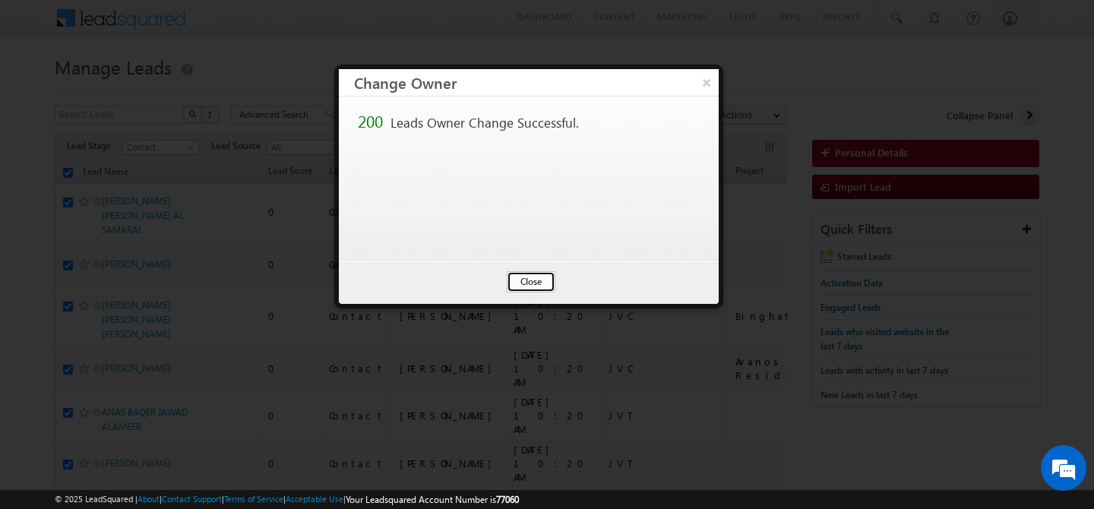
click at [533, 280] on button "Close" at bounding box center [531, 281] width 49 height 21
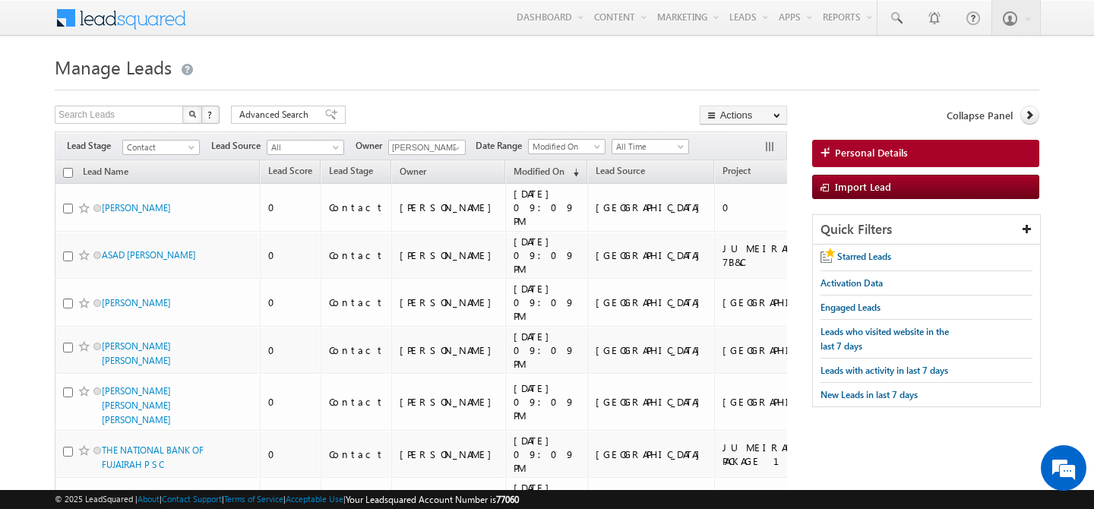
click at [69, 171] on input "checkbox" at bounding box center [68, 173] width 10 height 10
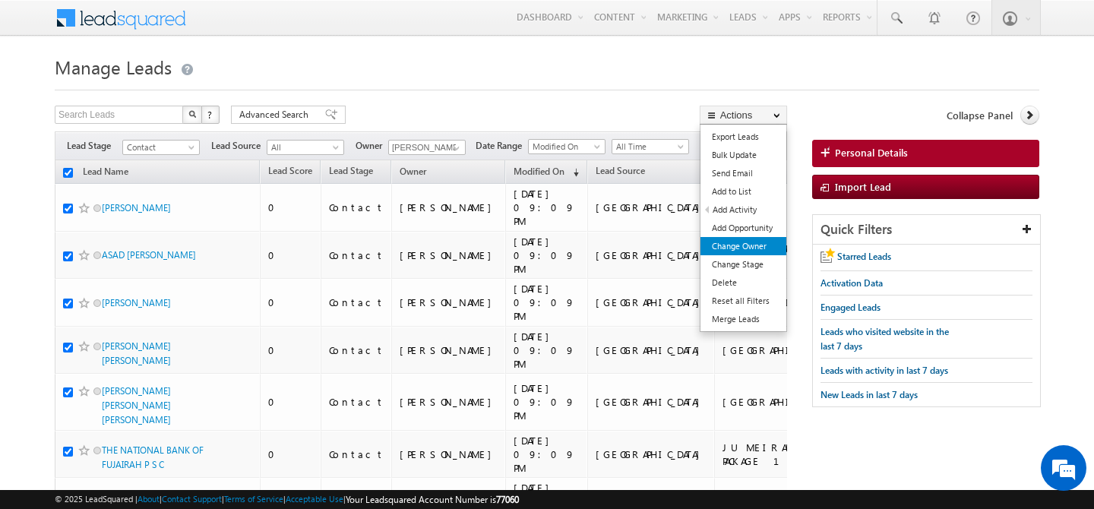
click at [742, 242] on link "Change Owner" at bounding box center [744, 246] width 86 height 18
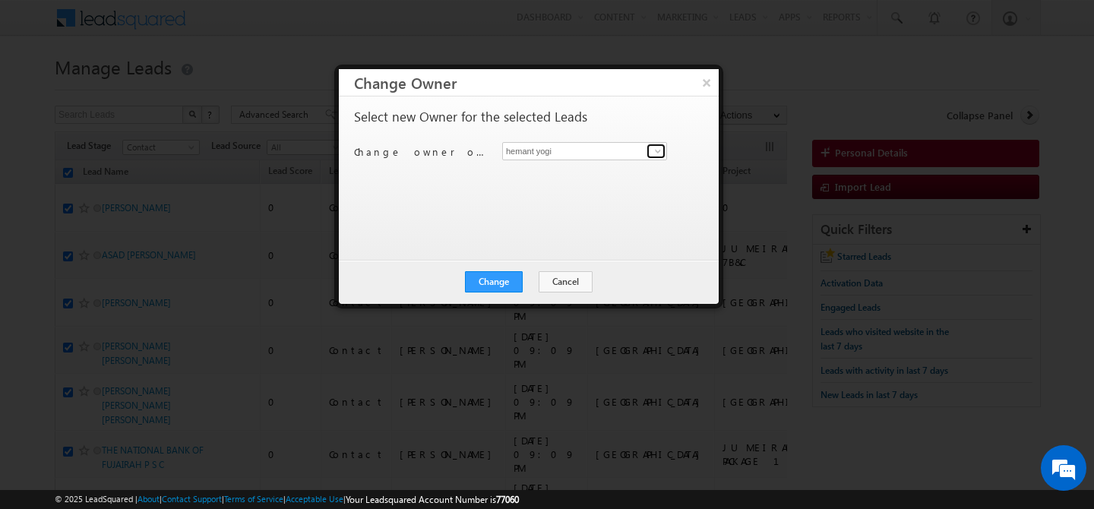
click at [653, 146] on span at bounding box center [658, 151] width 12 height 12
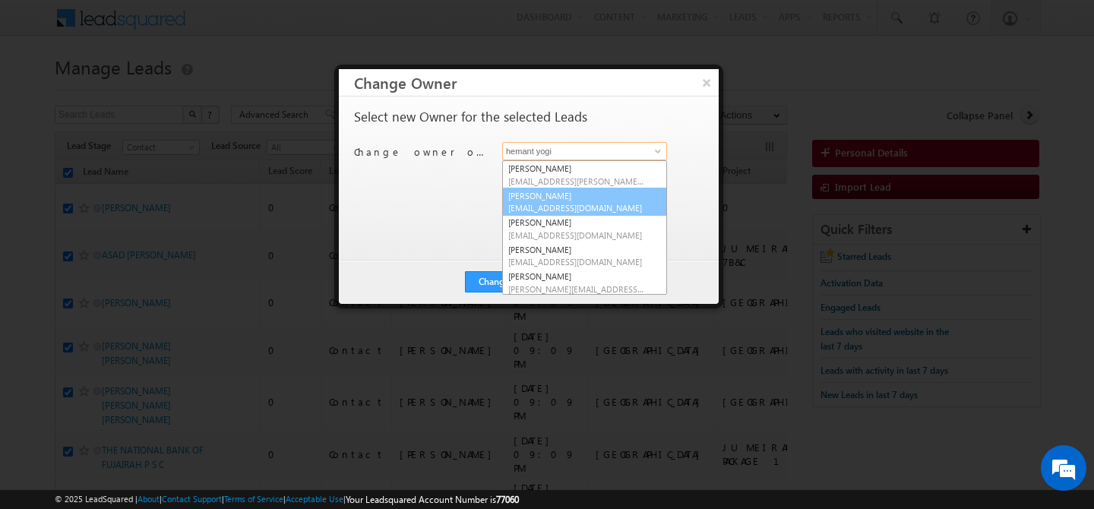
click at [574, 198] on link "[PERSON_NAME] [PERSON_NAME][EMAIL_ADDRESS][DOMAIN_NAME]" at bounding box center [584, 202] width 165 height 29
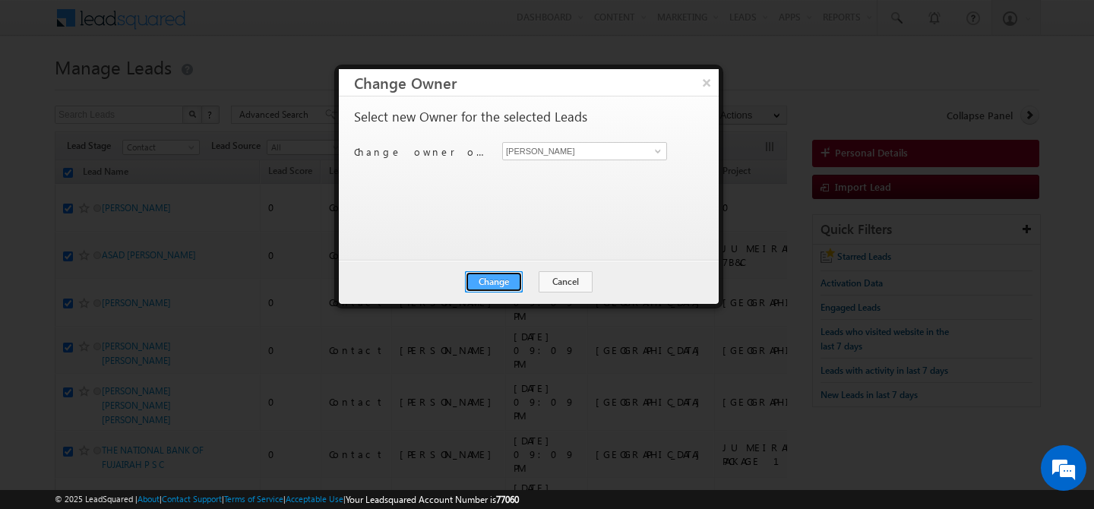
click at [496, 288] on button "Change" at bounding box center [494, 281] width 58 height 21
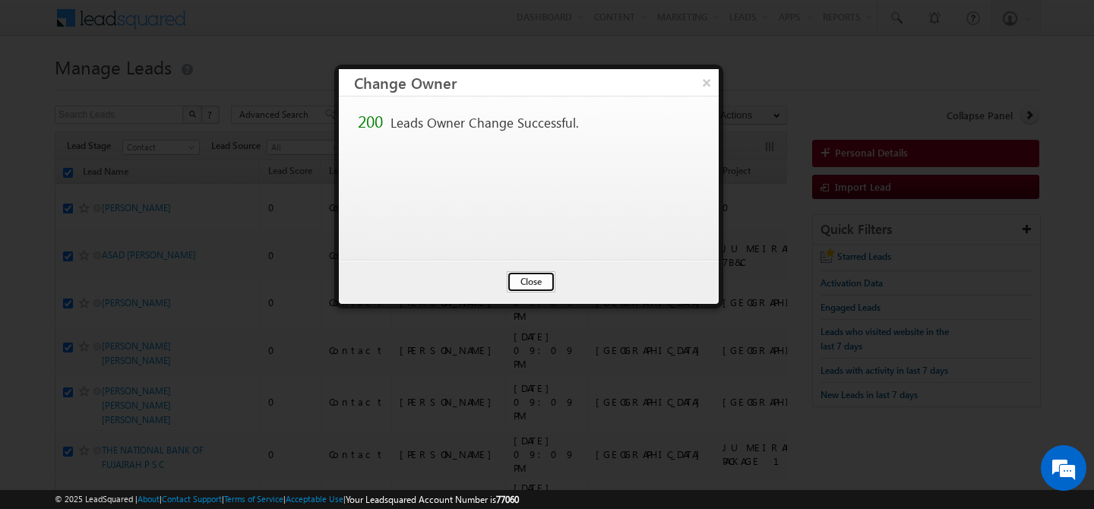
click at [527, 289] on button "Close" at bounding box center [531, 281] width 49 height 21
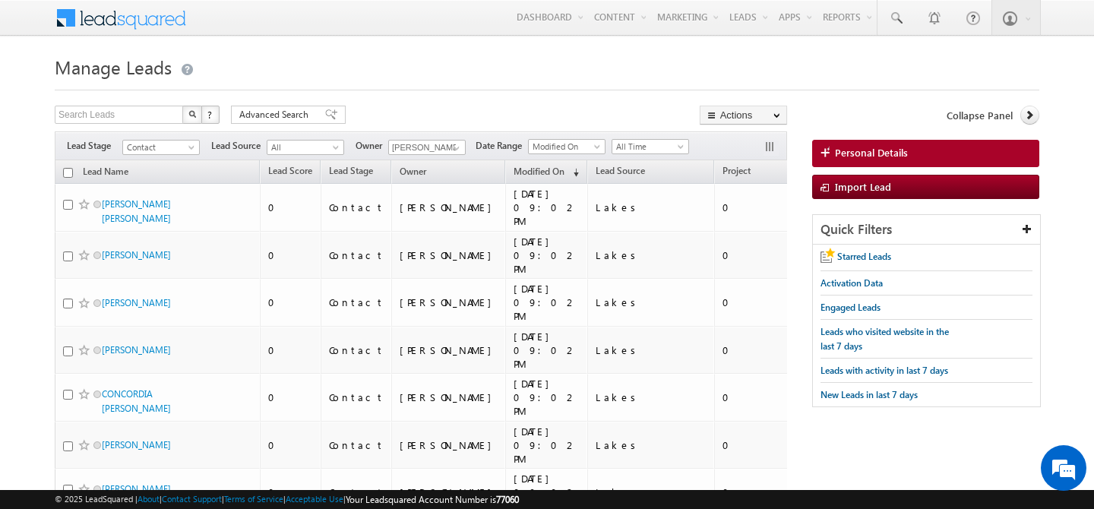
click at [62, 173] on th "Lead Name" at bounding box center [157, 172] width 205 height 24
click at [65, 173] on input "checkbox" at bounding box center [68, 173] width 10 height 10
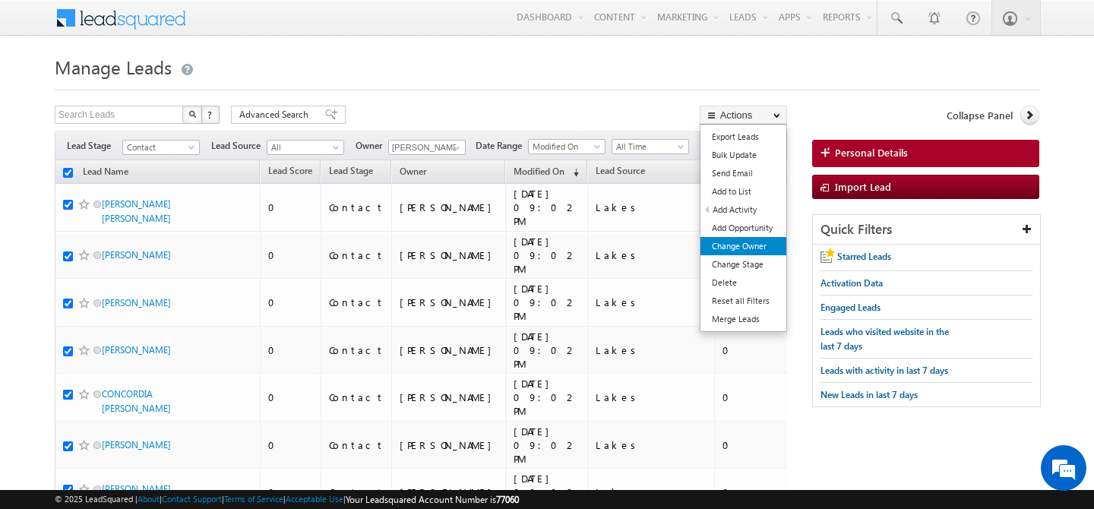
click at [766, 247] on link "Change Owner" at bounding box center [744, 246] width 86 height 18
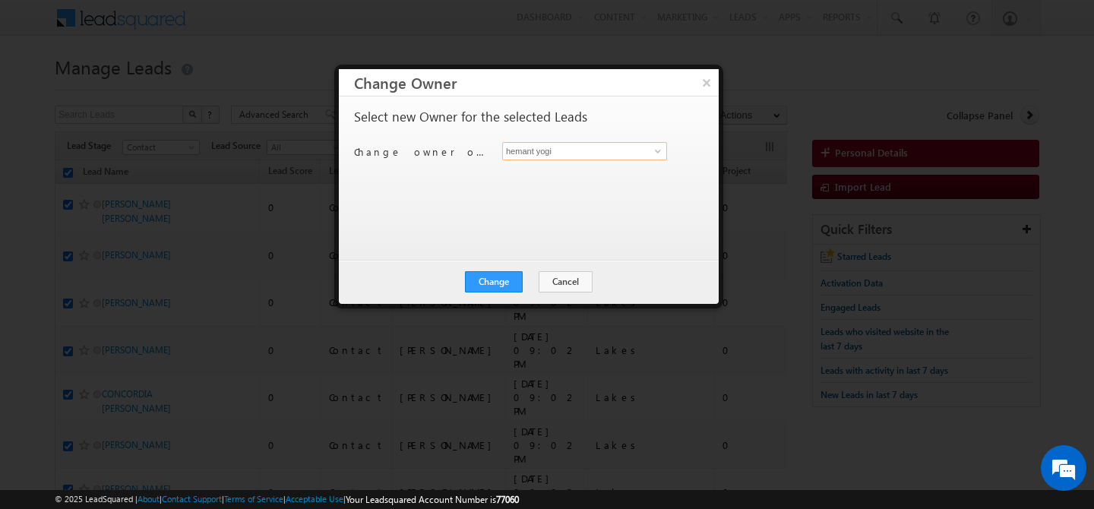
click at [629, 154] on input "hemant yogi" at bounding box center [584, 151] width 165 height 18
click at [657, 152] on span at bounding box center [658, 151] width 12 height 12
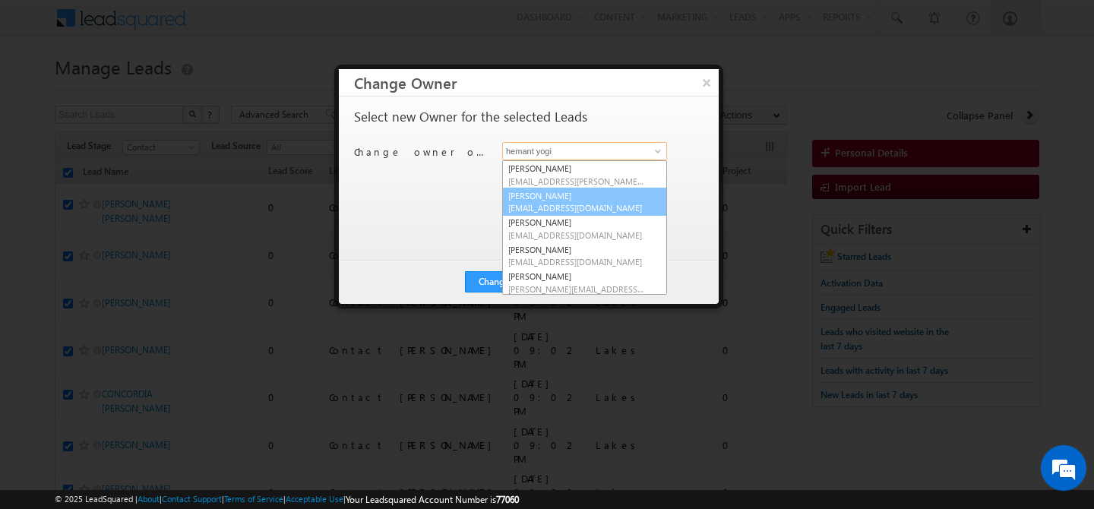
click at [586, 196] on link "[PERSON_NAME] [PERSON_NAME][EMAIL_ADDRESS][DOMAIN_NAME]" at bounding box center [584, 202] width 165 height 29
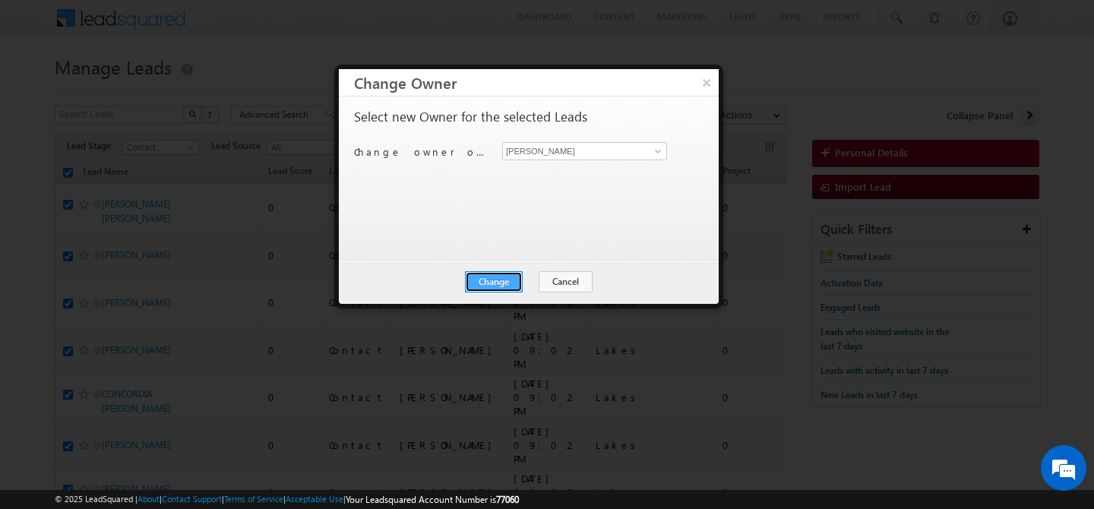
click at [490, 287] on button "Change" at bounding box center [494, 281] width 58 height 21
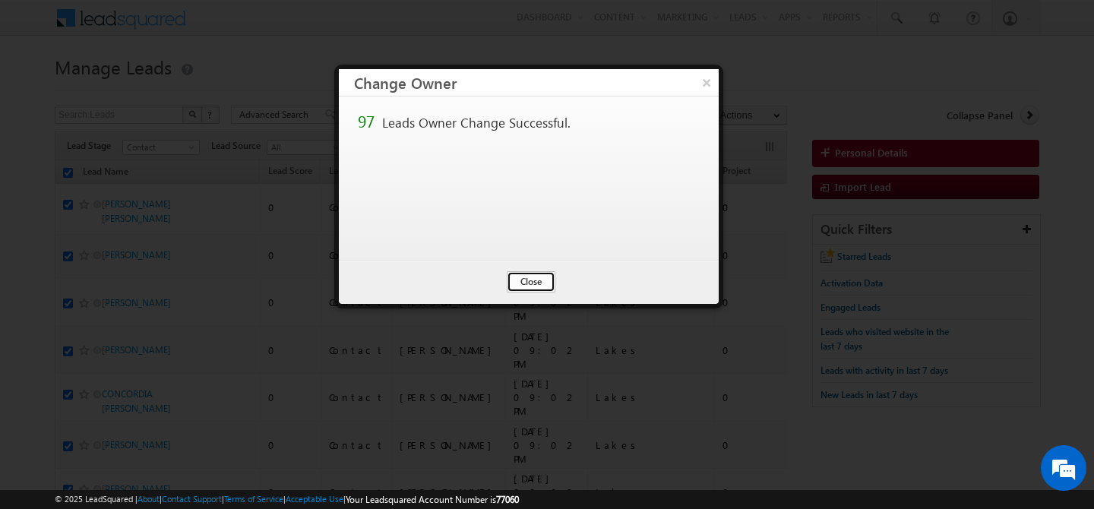
click at [542, 280] on button "Close" at bounding box center [531, 281] width 49 height 21
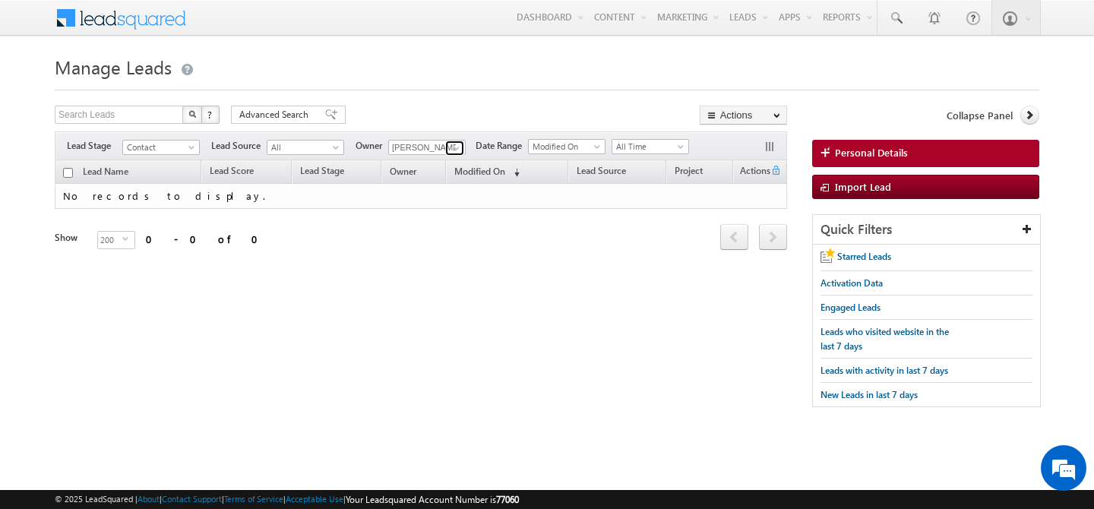
click at [462, 149] on span at bounding box center [457, 148] width 12 height 12
click at [462, 148] on span at bounding box center [457, 148] width 12 height 12
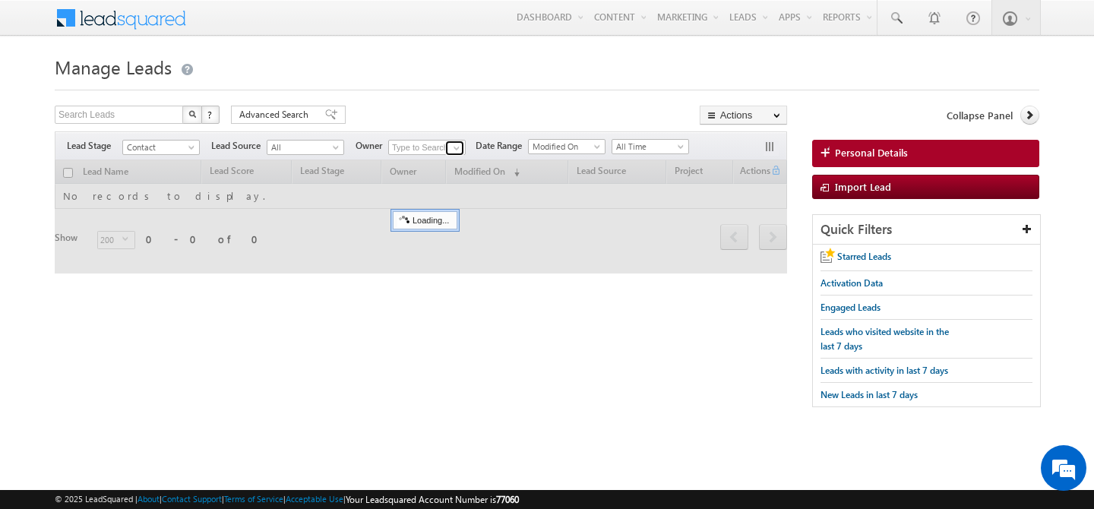
click at [457, 148] on span at bounding box center [457, 148] width 12 height 12
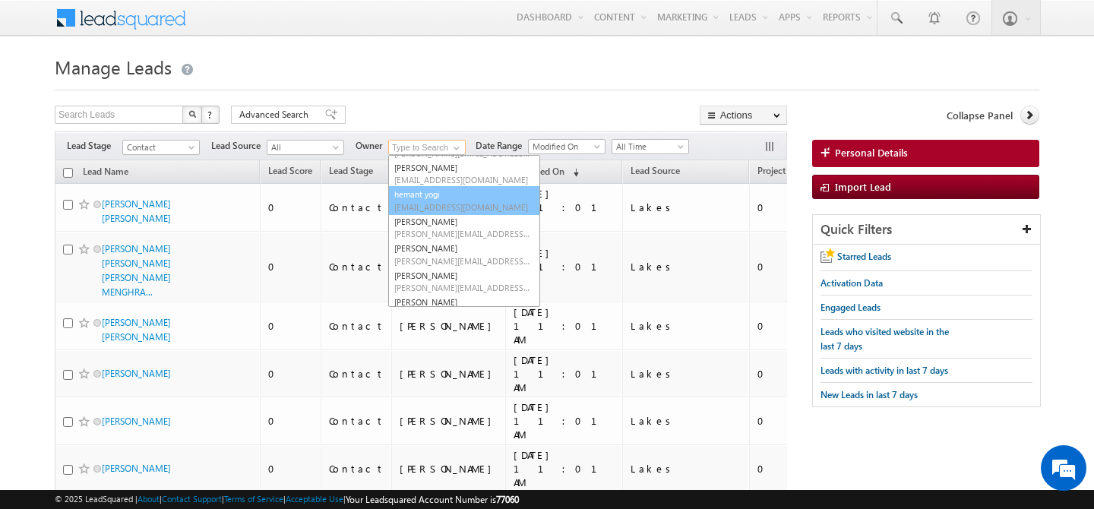
scroll to position [201, 0]
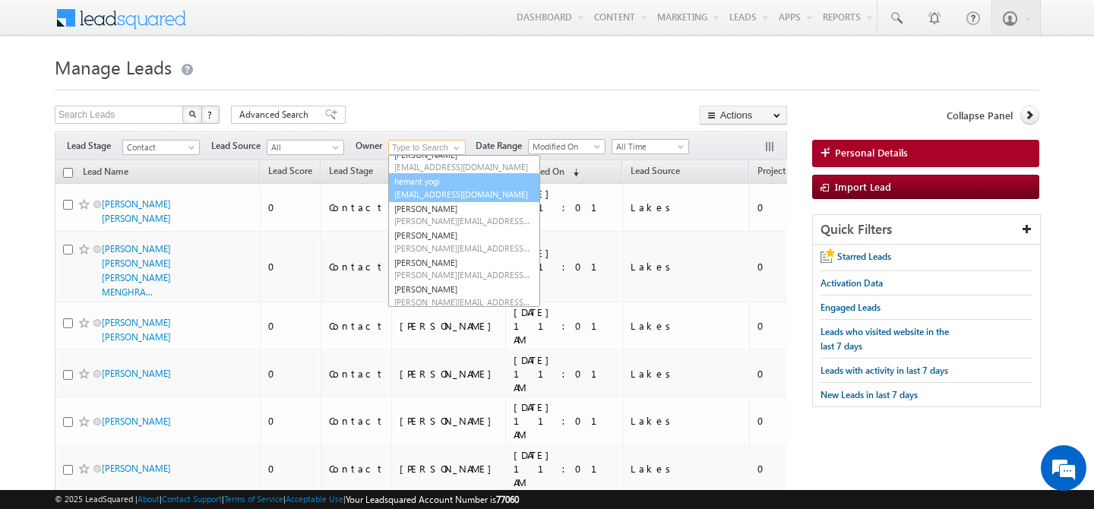
click at [444, 186] on link "hemant yogi [EMAIL_ADDRESS][DOMAIN_NAME]" at bounding box center [464, 187] width 152 height 29
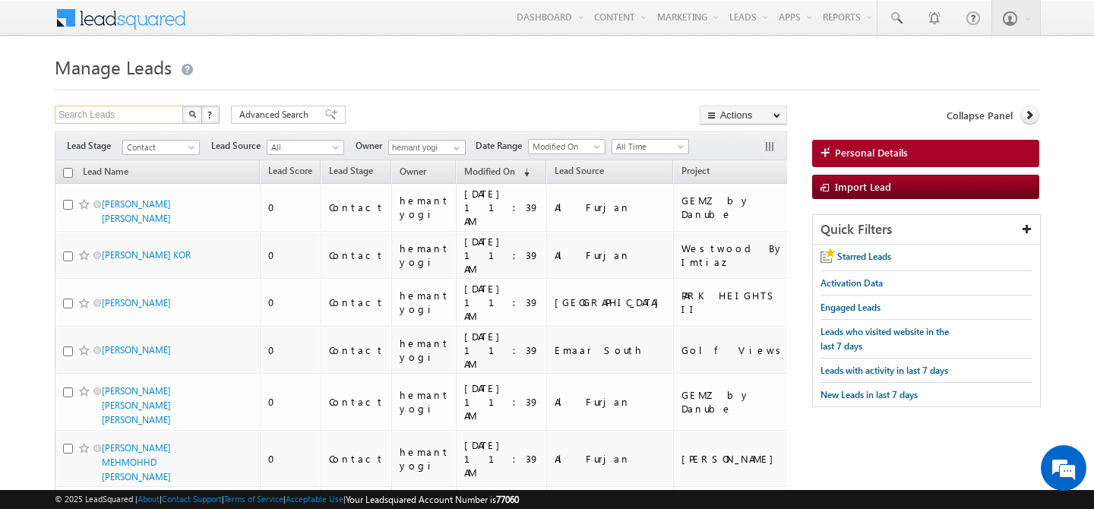
click at [143, 119] on input "Search Leads" at bounding box center [120, 115] width 130 height 18
click at [249, 118] on span "Advanced Search" at bounding box center [276, 115] width 74 height 14
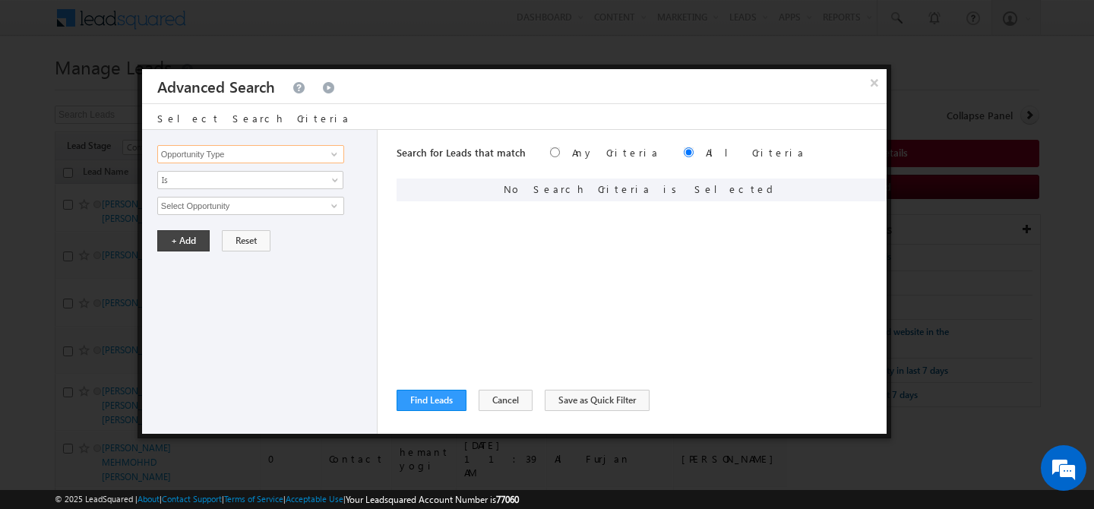
click at [244, 157] on input "Opportunity Type" at bounding box center [250, 154] width 187 height 18
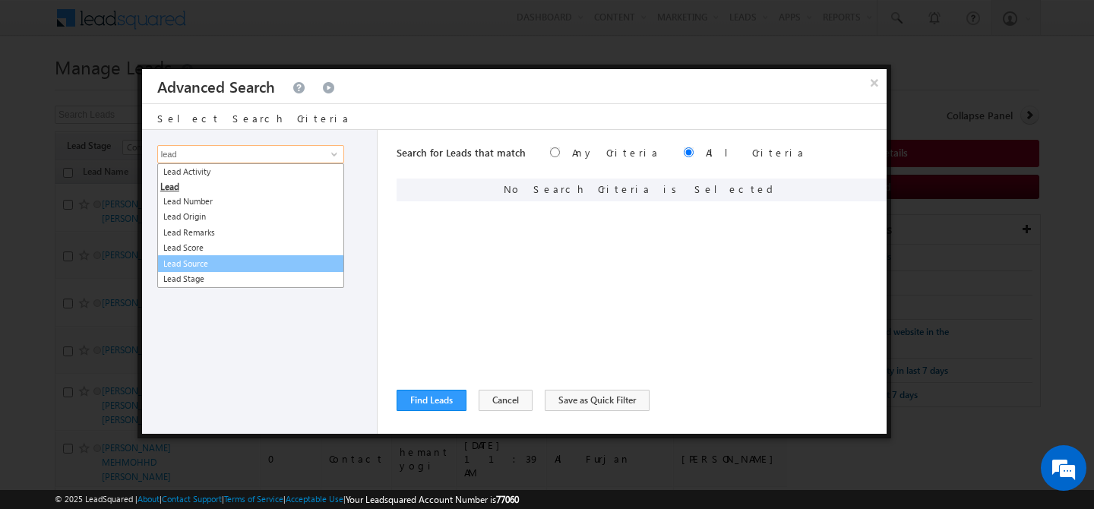
click at [221, 264] on link "Lead Source" at bounding box center [250, 263] width 187 height 17
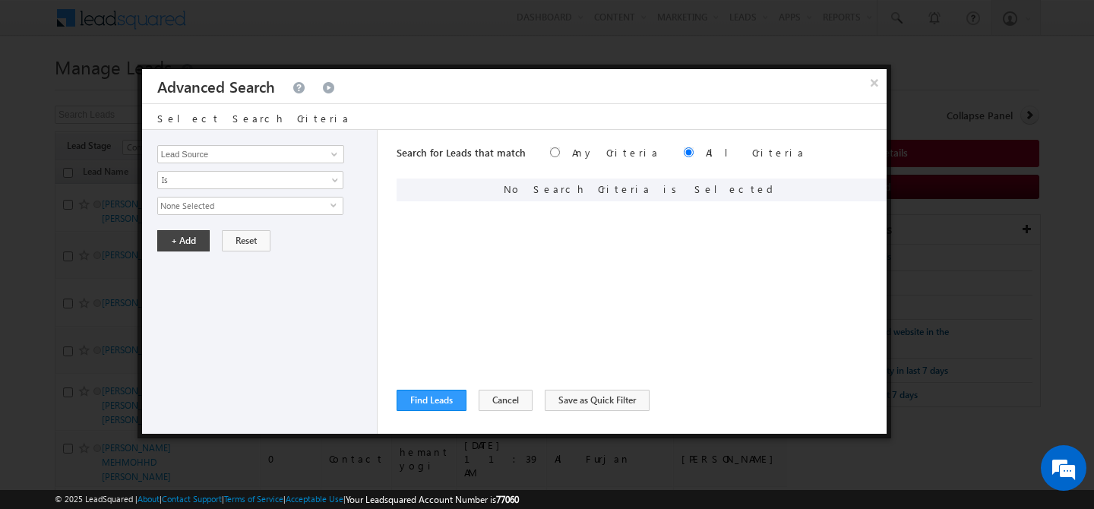
click at [226, 204] on span "None Selected" at bounding box center [244, 206] width 173 height 17
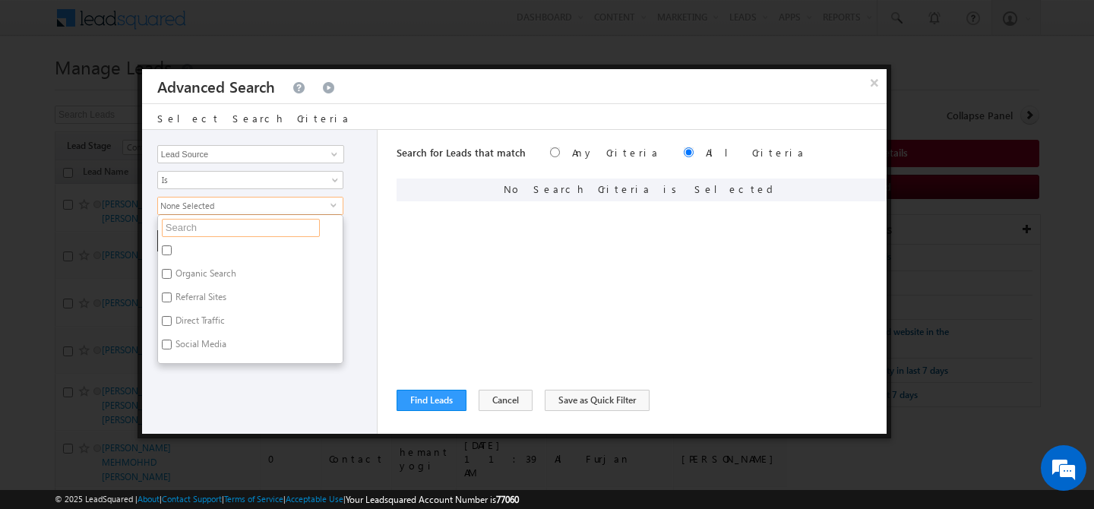
click at [218, 234] on input "text" at bounding box center [241, 228] width 158 height 18
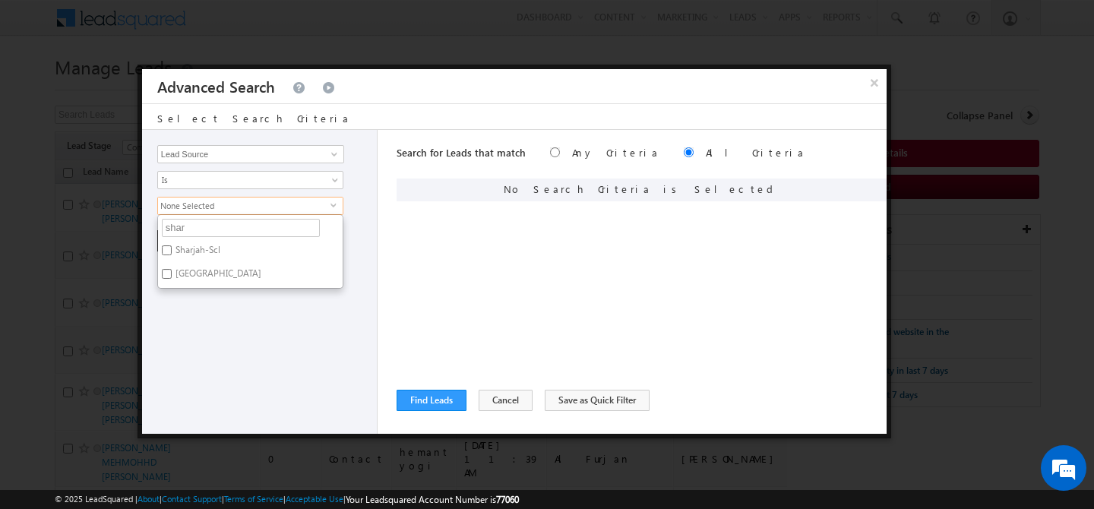
click at [200, 250] on label "Sharjah-Scl" at bounding box center [197, 253] width 78 height 24
click at [172, 250] on input "Sharjah-Scl" at bounding box center [167, 250] width 10 height 10
click at [198, 269] on label "[GEOGRAPHIC_DATA]" at bounding box center [217, 276] width 119 height 24
click at [172, 269] on input "[GEOGRAPHIC_DATA]" at bounding box center [167, 274] width 10 height 10
click at [278, 324] on div "Opportunity Type Lead Activity Task Sales Group Prospect Id Address 1 Address 2…" at bounding box center [260, 282] width 236 height 304
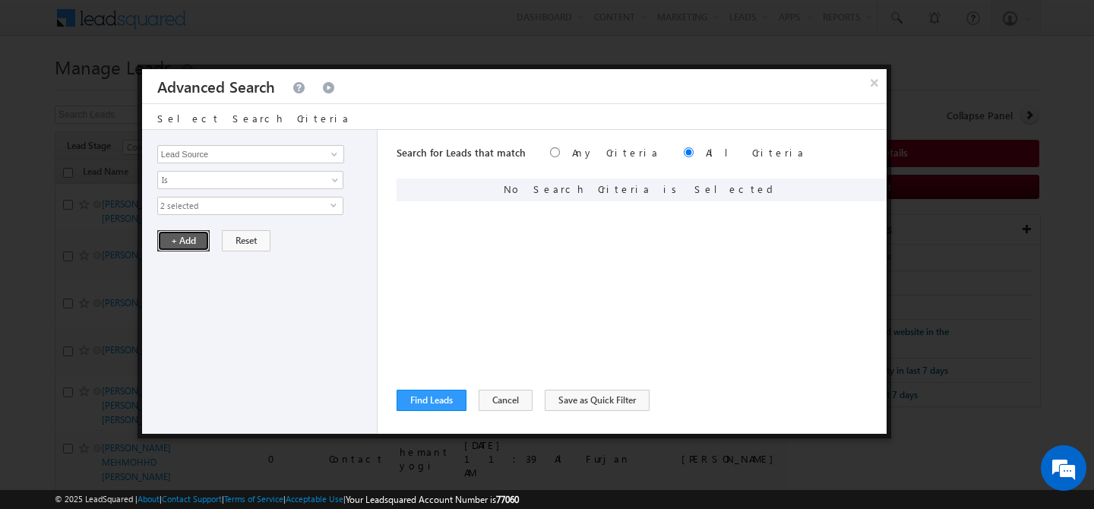
click at [173, 243] on button "+ Add" at bounding box center [183, 240] width 52 height 21
click at [423, 405] on button "Find Leads" at bounding box center [432, 400] width 70 height 21
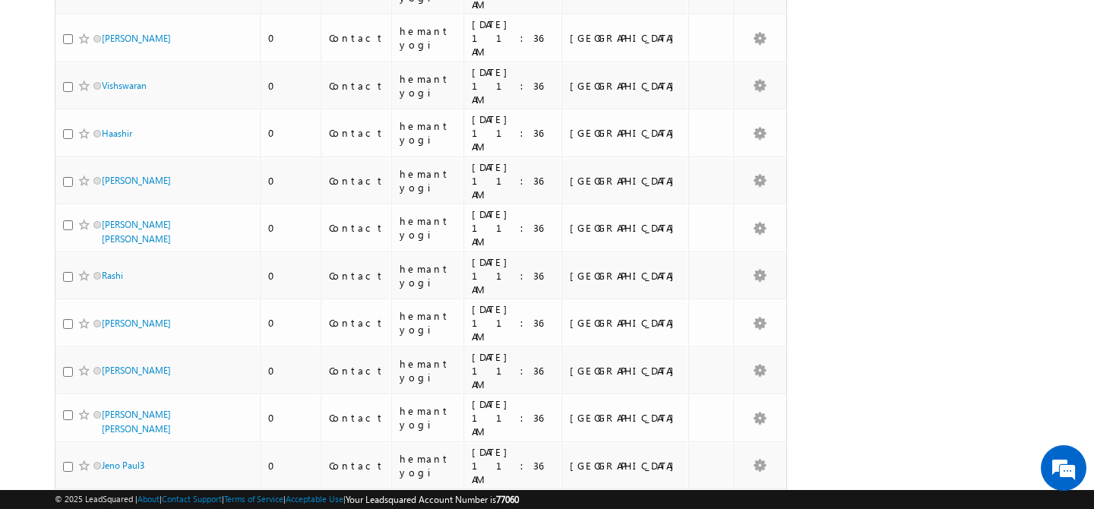
scroll to position [6816, 0]
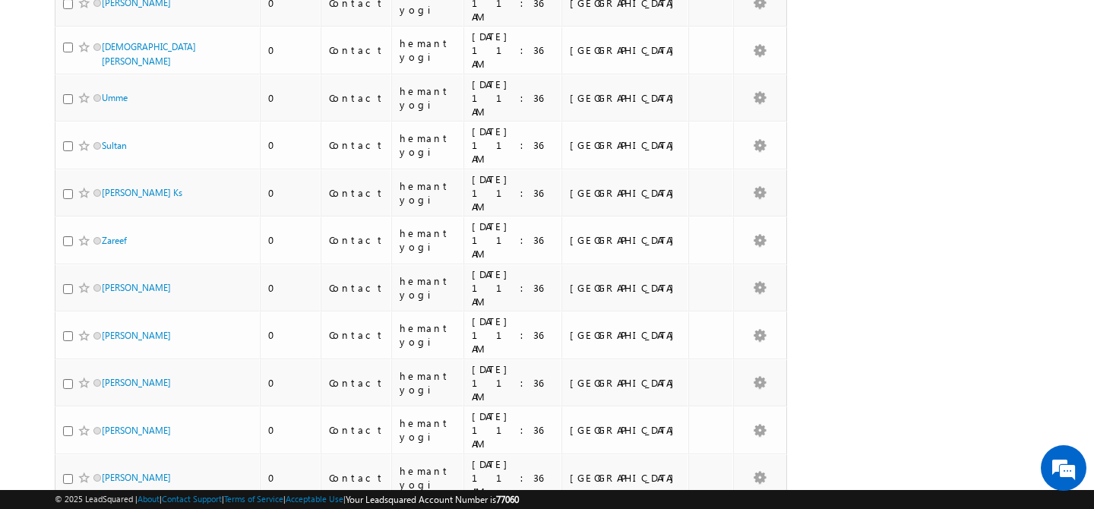
click at [105, 481] on li "100" at bounding box center [107, 481] width 36 height 15
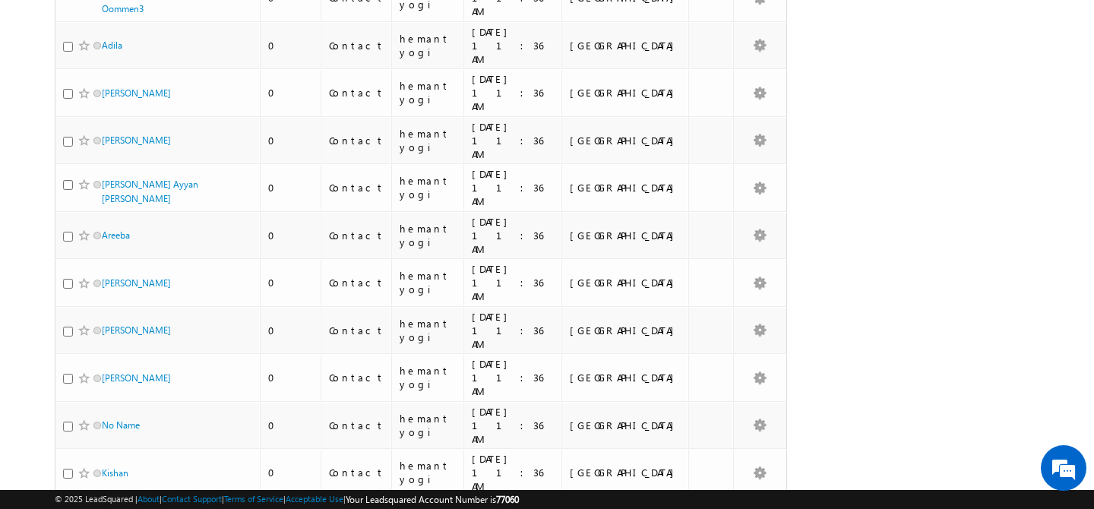
scroll to position [0, 0]
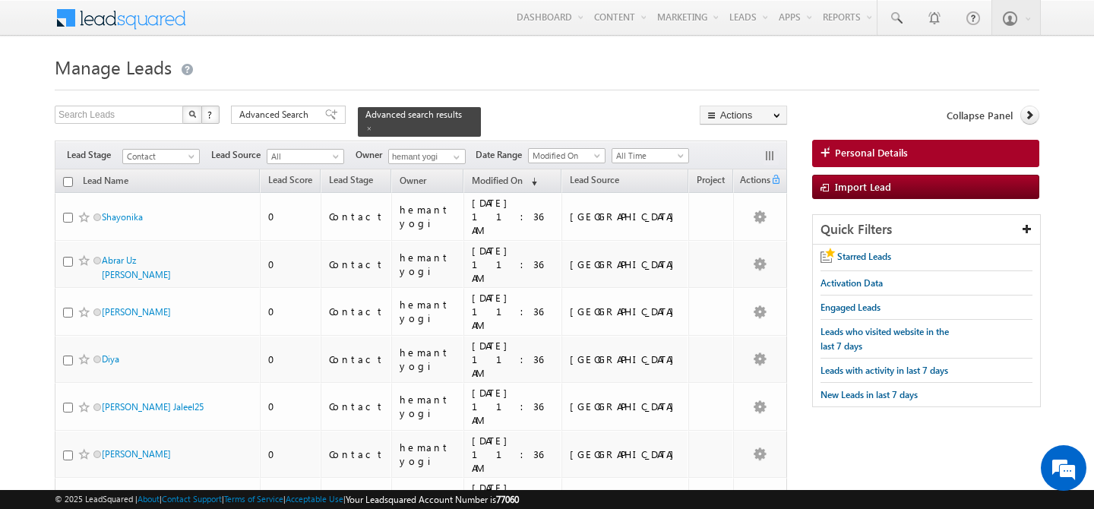
click at [71, 177] on input "checkbox" at bounding box center [68, 182] width 10 height 10
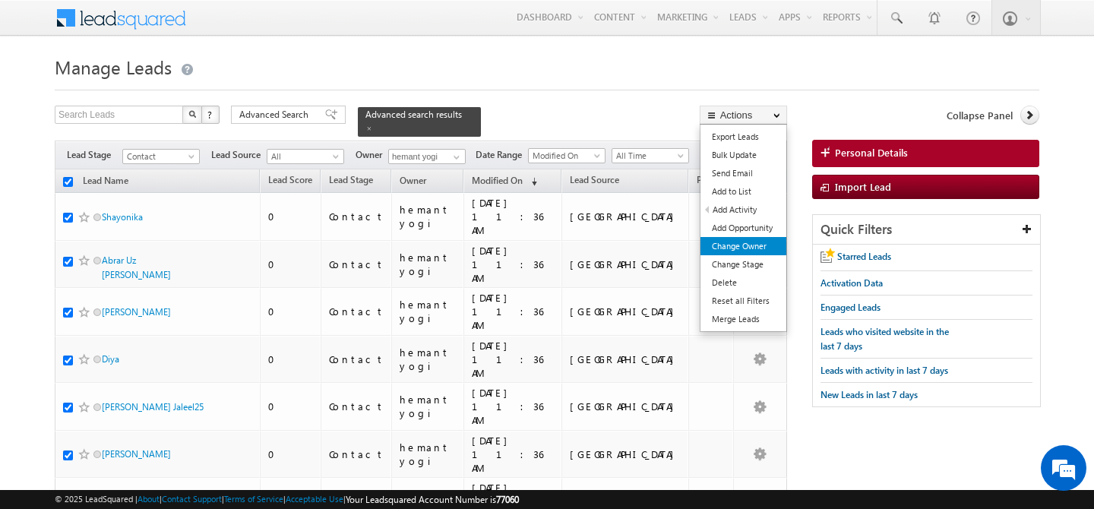
click at [758, 248] on link "Change Owner" at bounding box center [744, 246] width 86 height 18
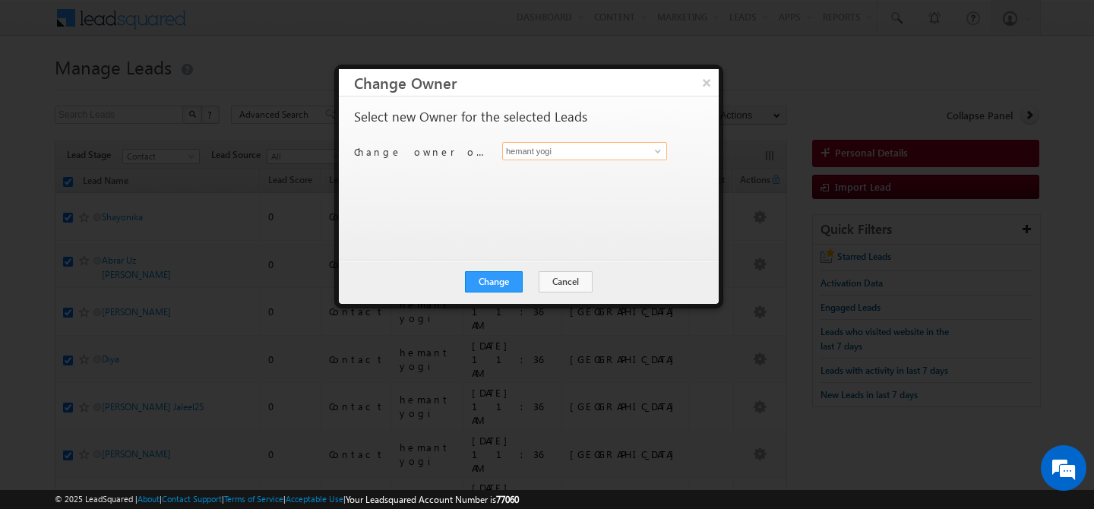
click at [603, 152] on input "hemant yogi" at bounding box center [584, 151] width 165 height 18
click at [660, 150] on span at bounding box center [658, 151] width 12 height 12
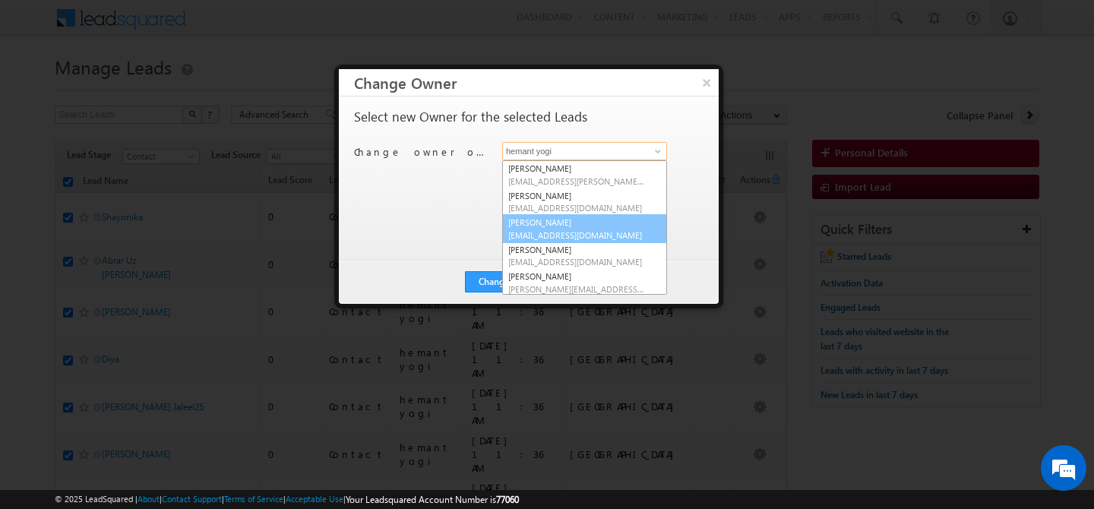
click at [575, 235] on span "[EMAIL_ADDRESS][DOMAIN_NAME]" at bounding box center [576, 235] width 137 height 11
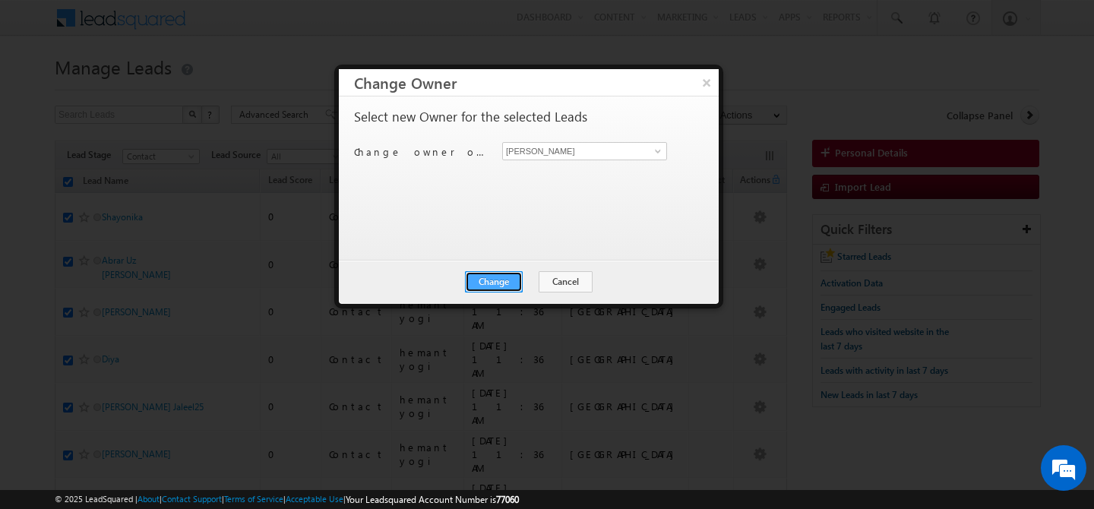
click at [507, 280] on button "Change" at bounding box center [494, 281] width 58 height 21
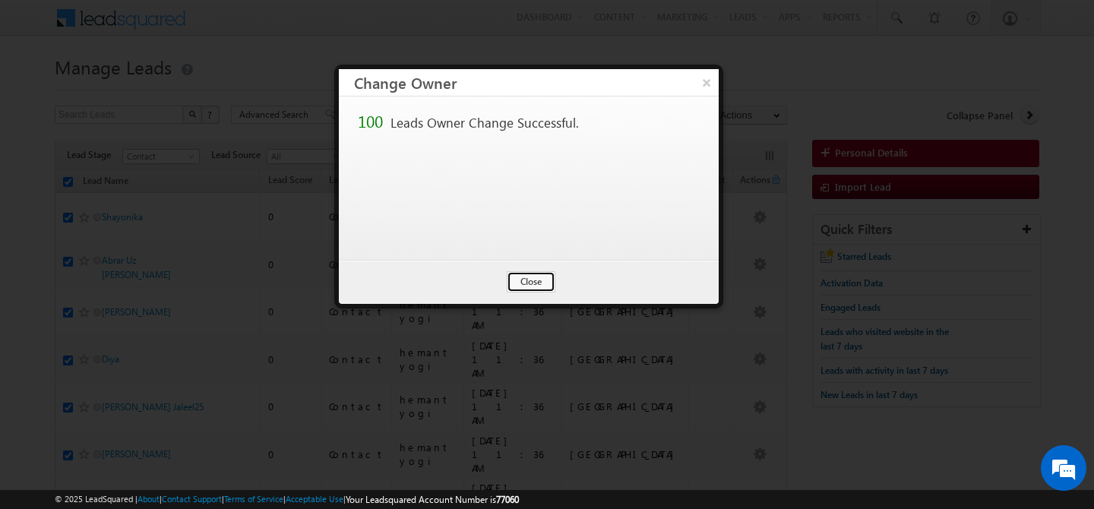
click at [507, 280] on button "Close" at bounding box center [531, 281] width 49 height 21
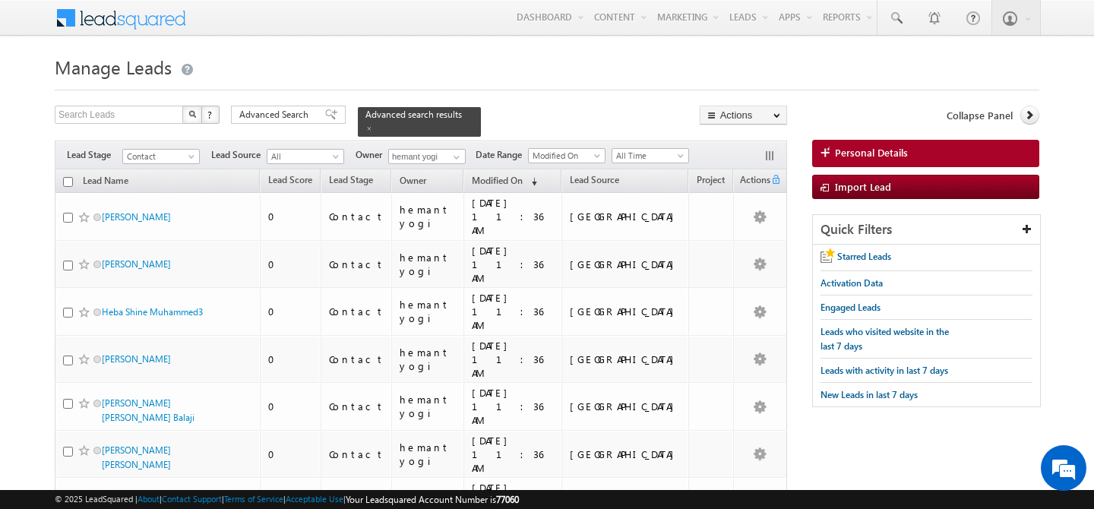
click at [65, 177] on input "checkbox" at bounding box center [68, 182] width 10 height 10
click at [454, 151] on span at bounding box center [457, 157] width 12 height 12
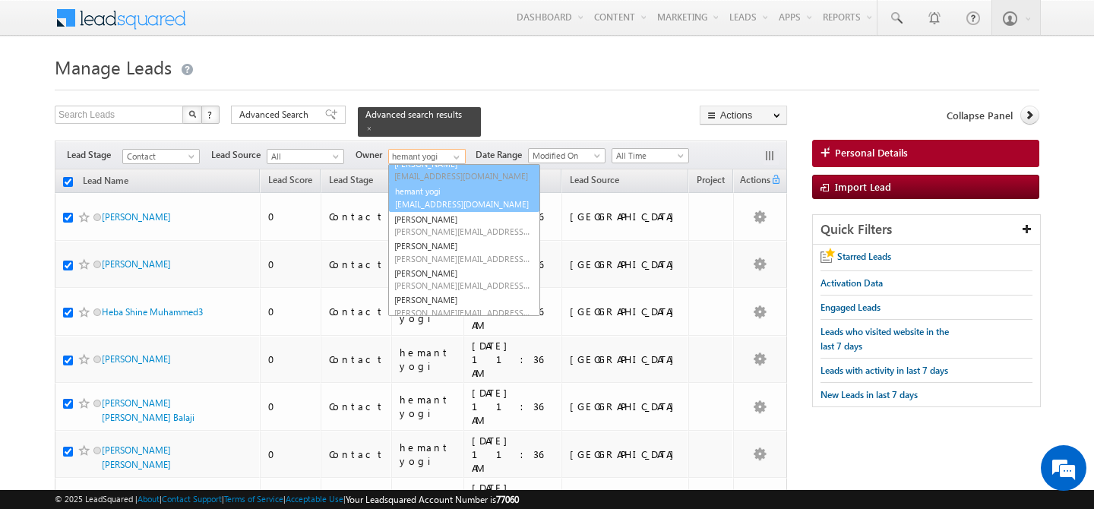
scroll to position [193, 0]
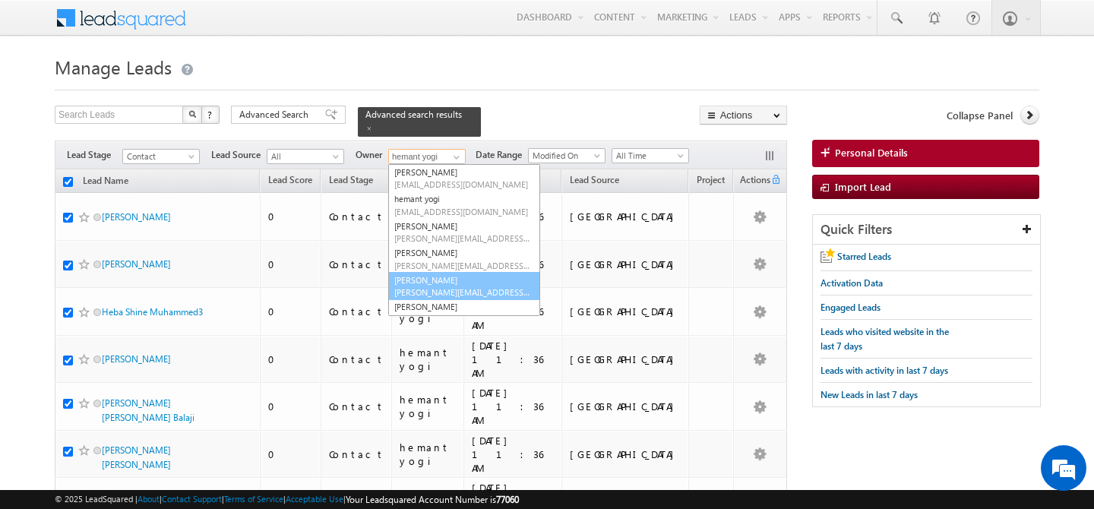
click at [438, 272] on link "[PERSON_NAME] [PERSON_NAME][EMAIL_ADDRESS][PERSON_NAME][DOMAIN_NAME]" at bounding box center [464, 286] width 152 height 29
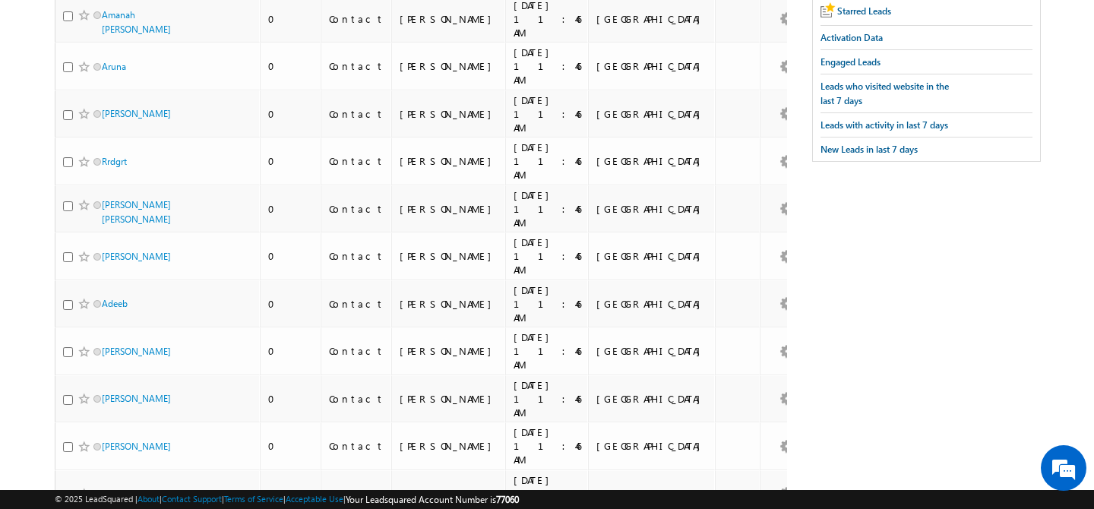
scroll to position [0, 0]
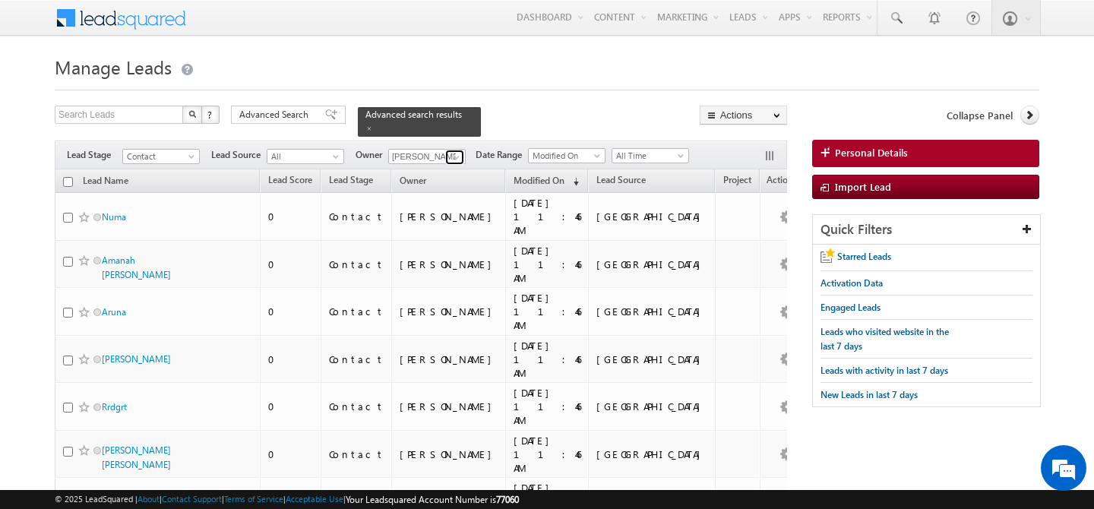
click at [457, 151] on span at bounding box center [457, 157] width 12 height 12
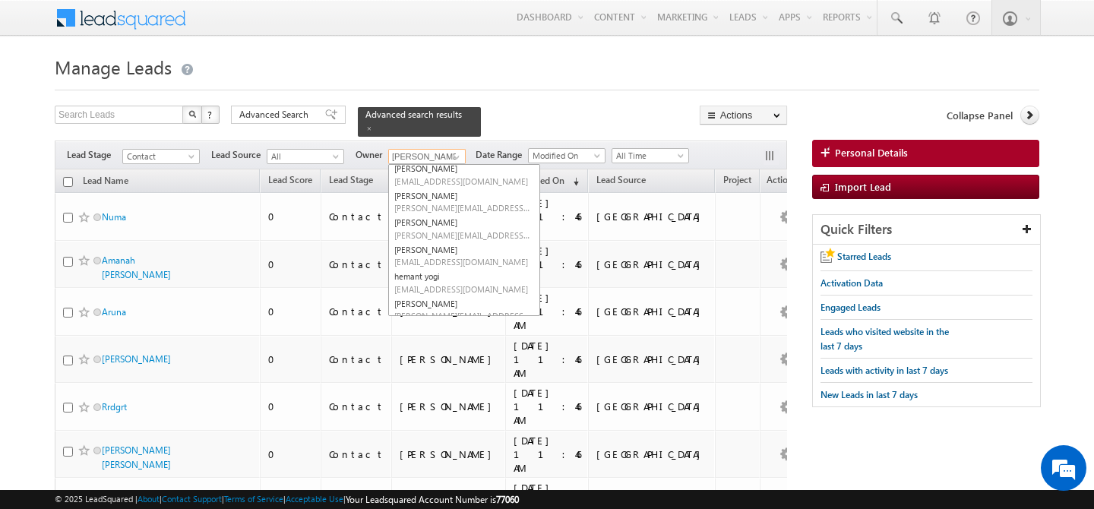
scroll to position [112, 0]
click at [431, 249] on link "[PERSON_NAME] [PERSON_NAME][EMAIL_ADDRESS][DOMAIN_NAME]" at bounding box center [464, 259] width 152 height 29
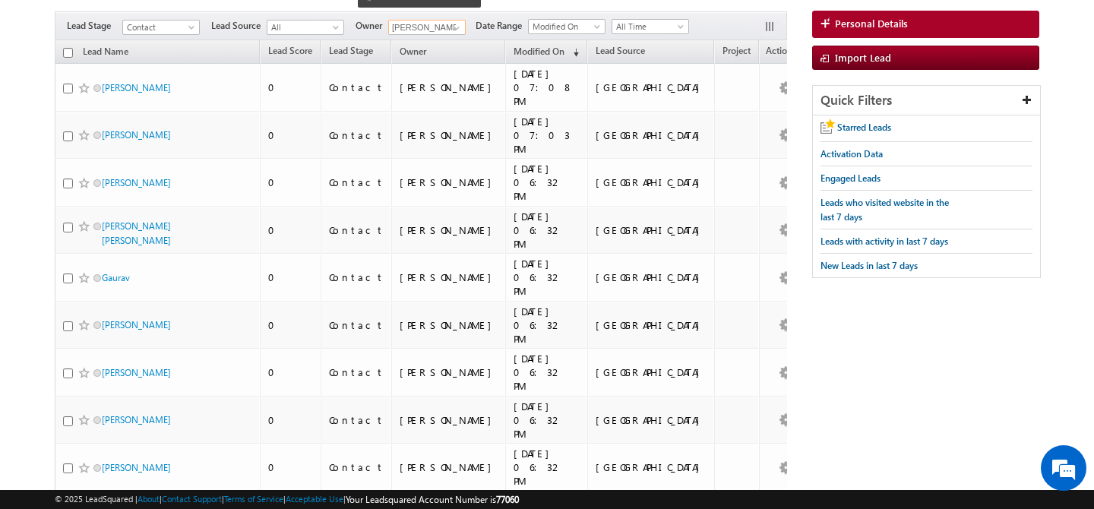
scroll to position [0, 0]
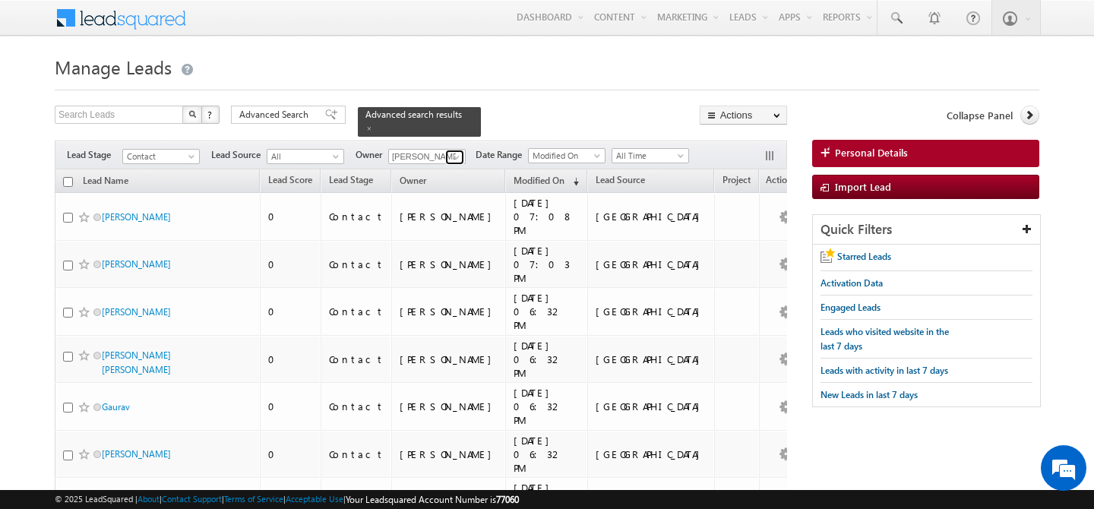
click at [454, 151] on span at bounding box center [457, 157] width 12 height 12
